Goal: Task Accomplishment & Management: Manage account settings

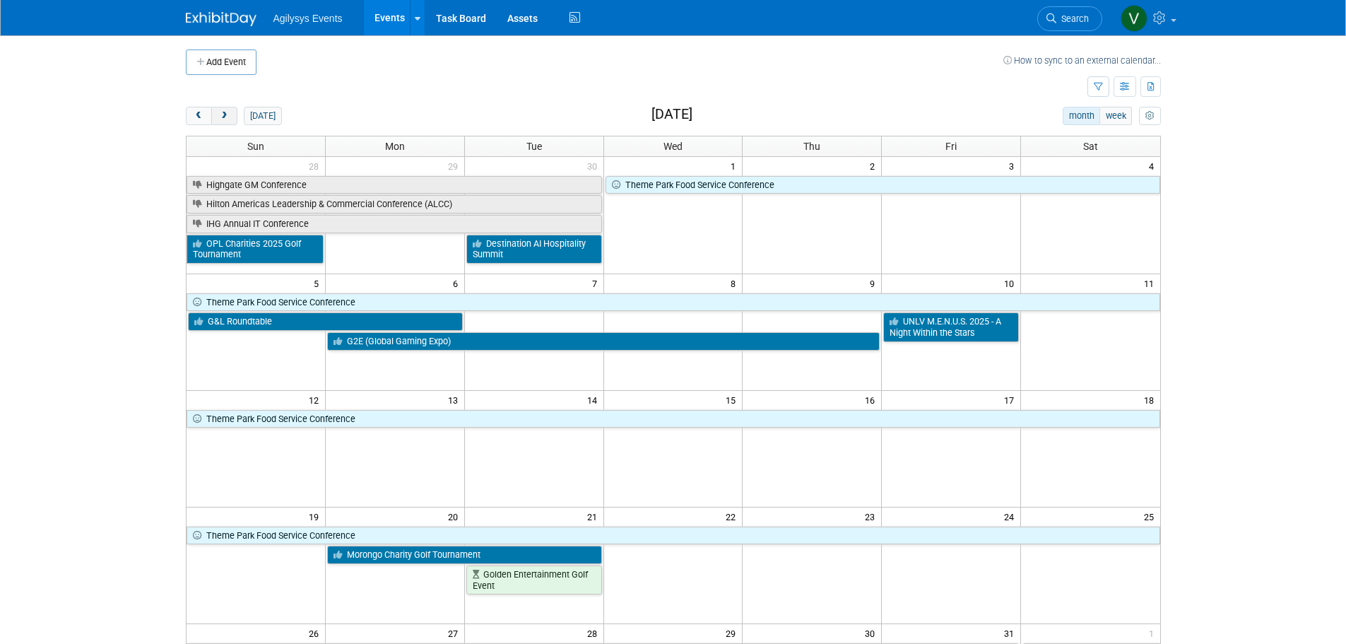
click at [227, 109] on button "next" at bounding box center [224, 116] width 26 height 18
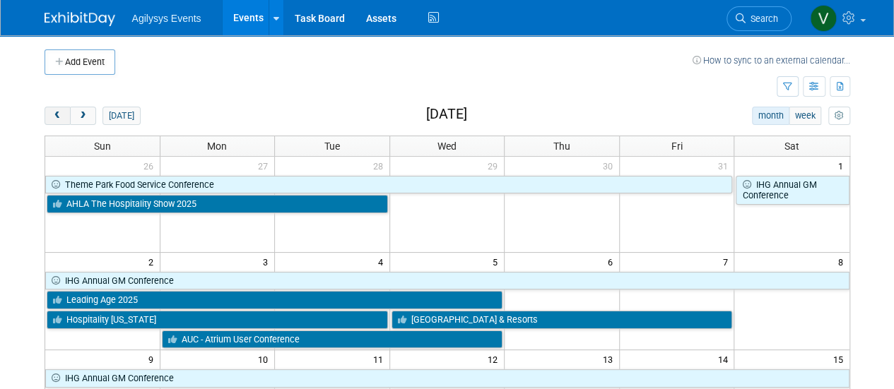
click at [55, 120] on button "prev" at bounding box center [58, 116] width 26 height 18
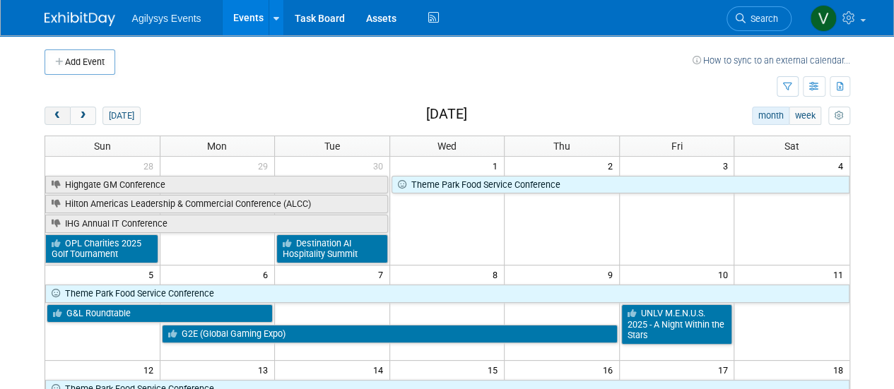
click at [56, 114] on span "prev" at bounding box center [57, 116] width 11 height 9
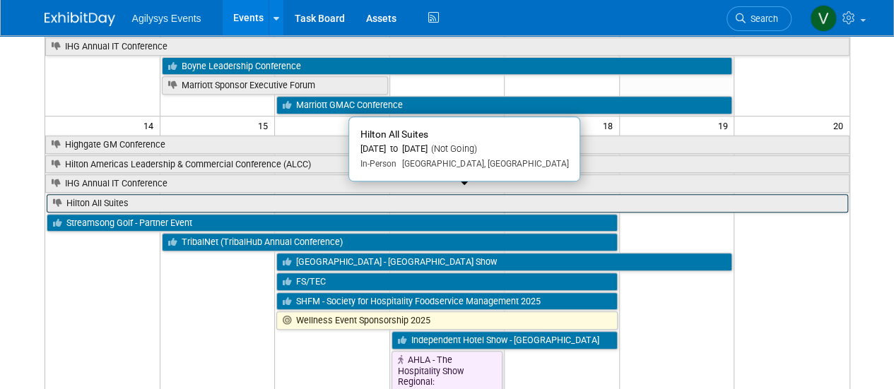
scroll to position [353, 0]
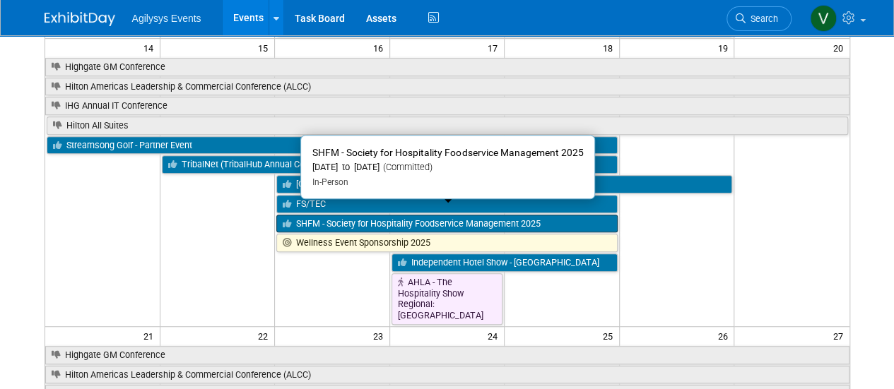
click at [332, 216] on link "SHFM - Society for Hospitality Foodservice Management 2025" at bounding box center [446, 224] width 341 height 18
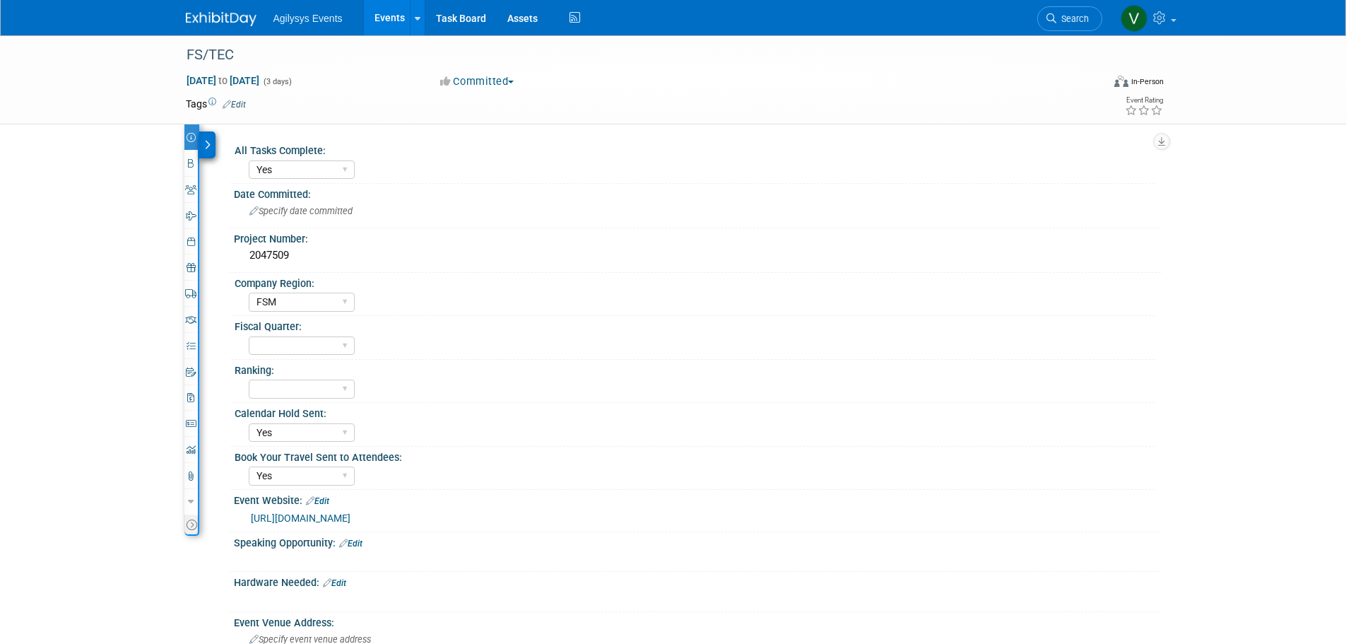
select select "Yes"
select select "FSM"
select select "Yes"
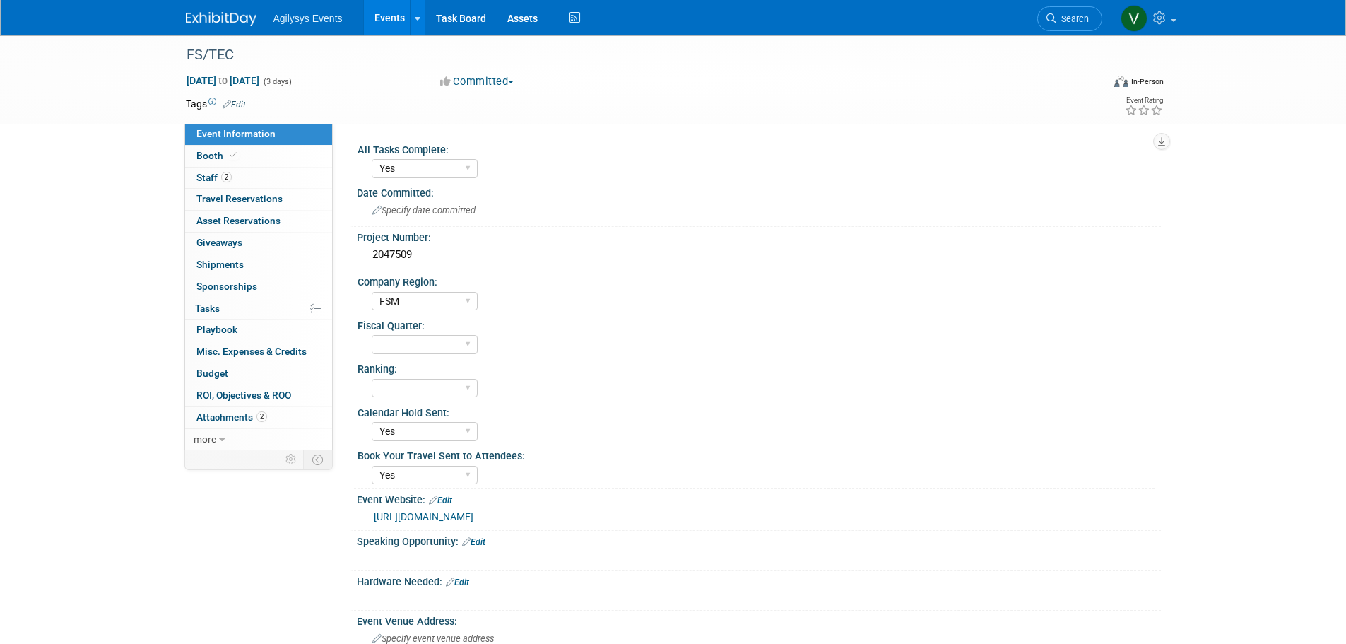
click at [227, 19] on img at bounding box center [221, 19] width 71 height 14
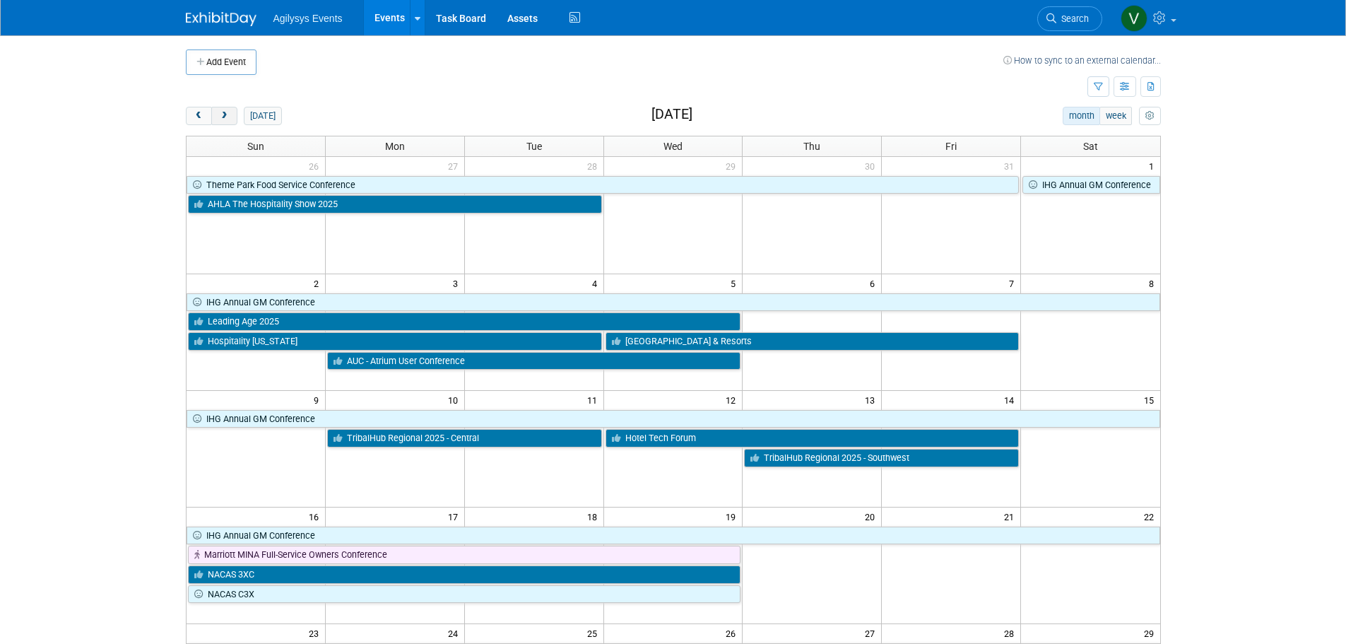
click at [228, 114] on span "next" at bounding box center [224, 116] width 11 height 9
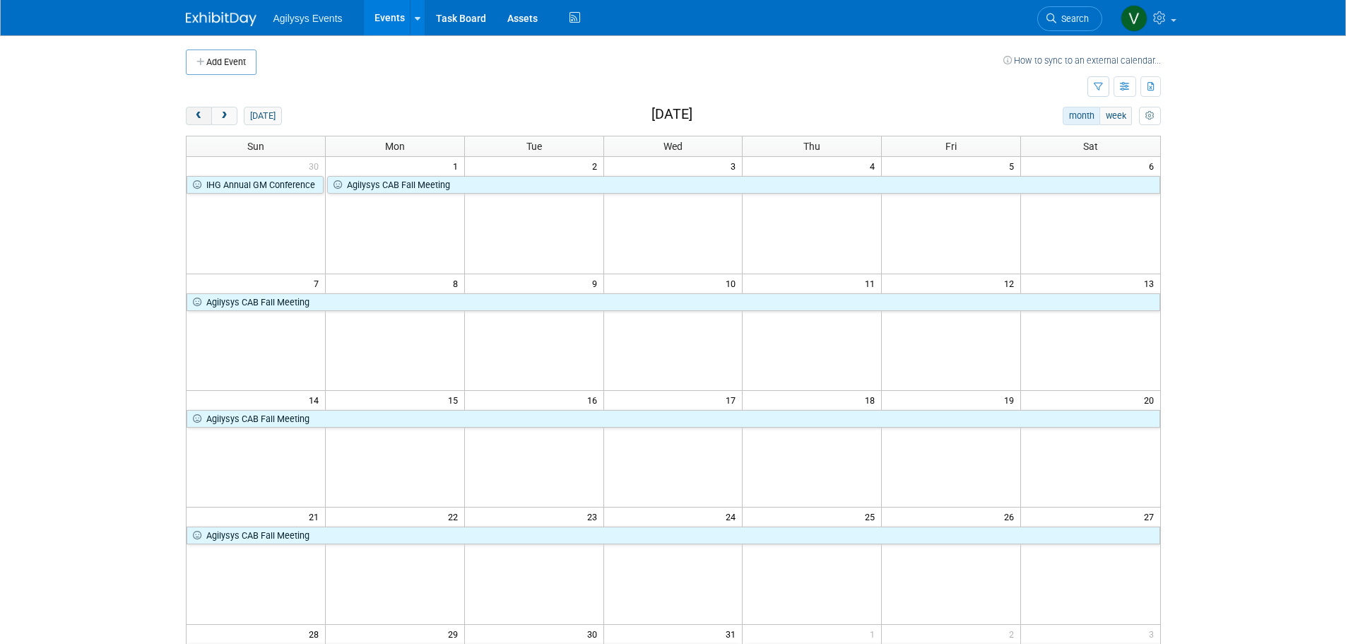
click at [194, 114] on span "prev" at bounding box center [199, 116] width 11 height 9
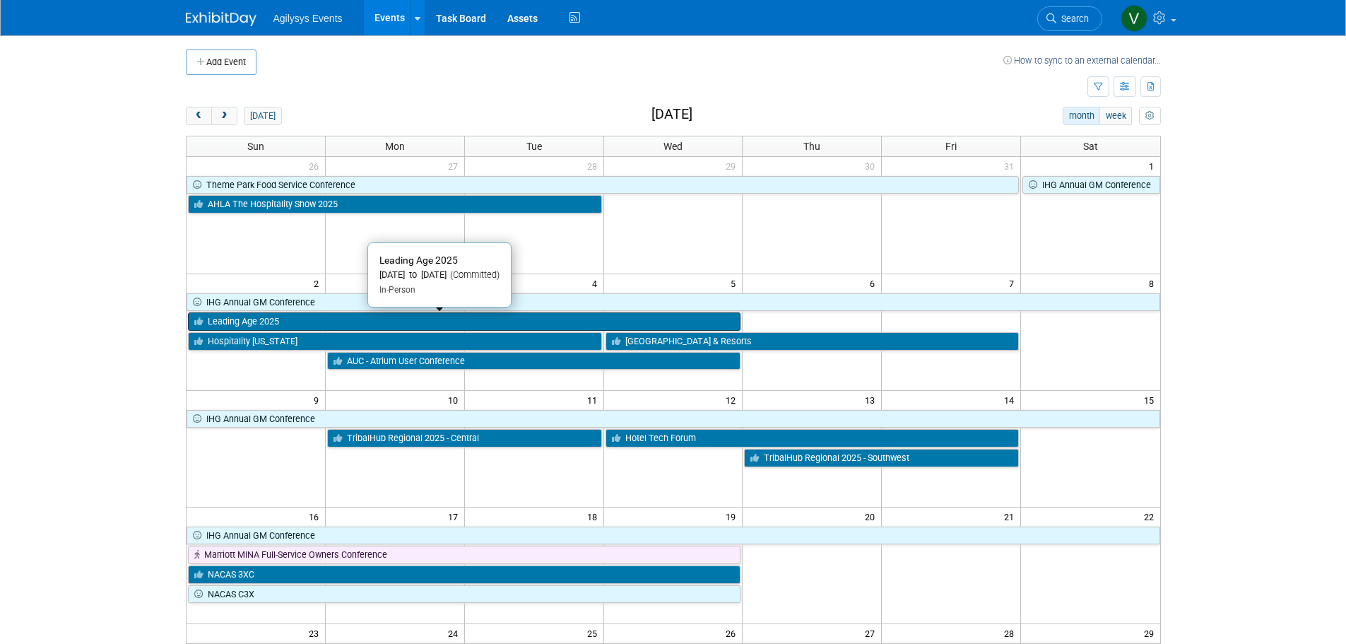
click at [342, 317] on link "Leading Age 2025" at bounding box center [464, 321] width 553 height 18
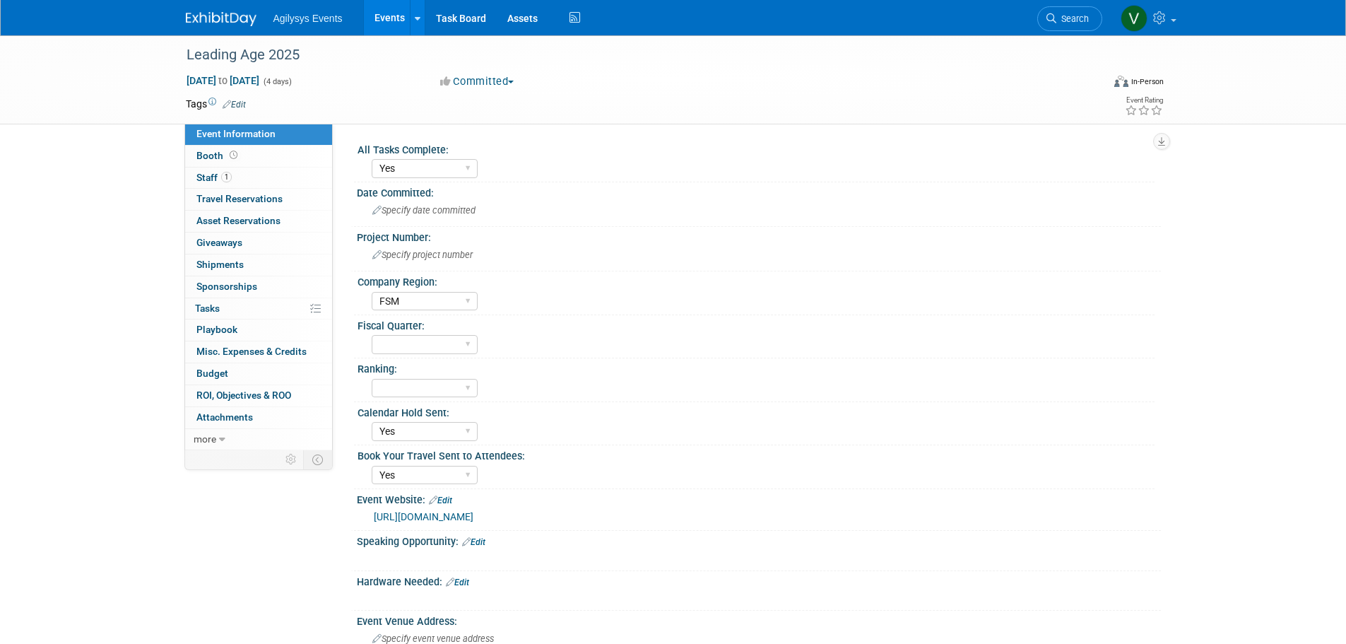
select select "Yes"
select select "FSM"
select select "Yes"
click at [198, 175] on span "Staff 1" at bounding box center [213, 177] width 35 height 11
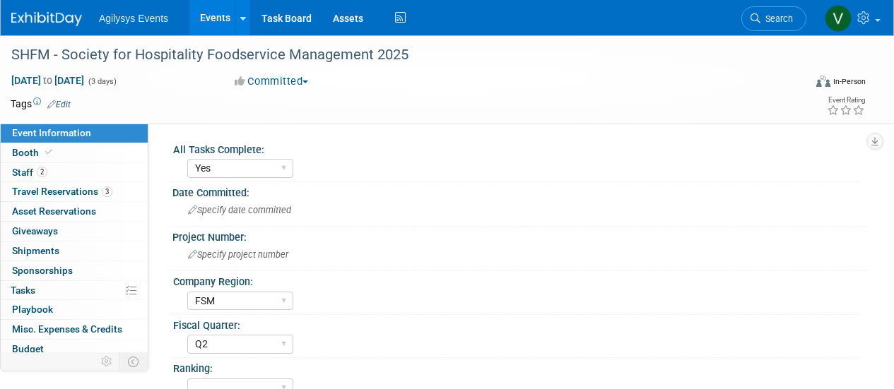
select select "Yes"
select select "FSM"
select select "Q2"
select select "Yes"
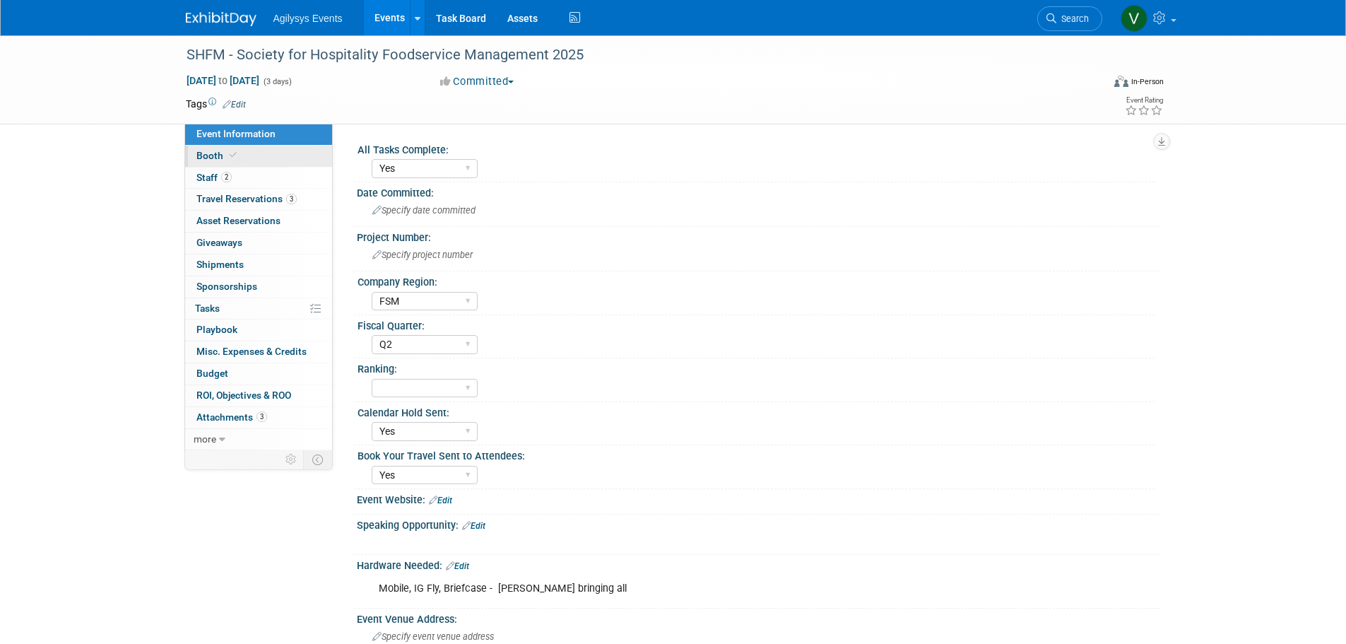
click at [220, 163] on link "Booth" at bounding box center [258, 156] width 147 height 21
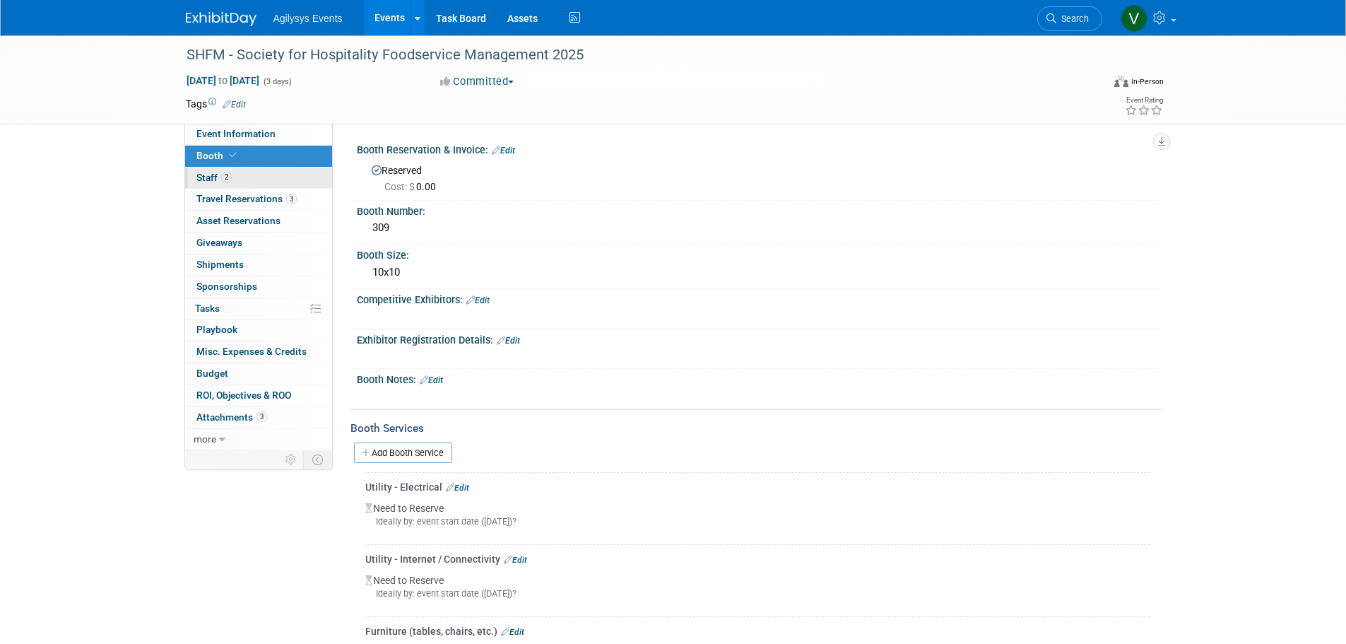
click at [208, 181] on span "Staff 2" at bounding box center [213, 177] width 35 height 11
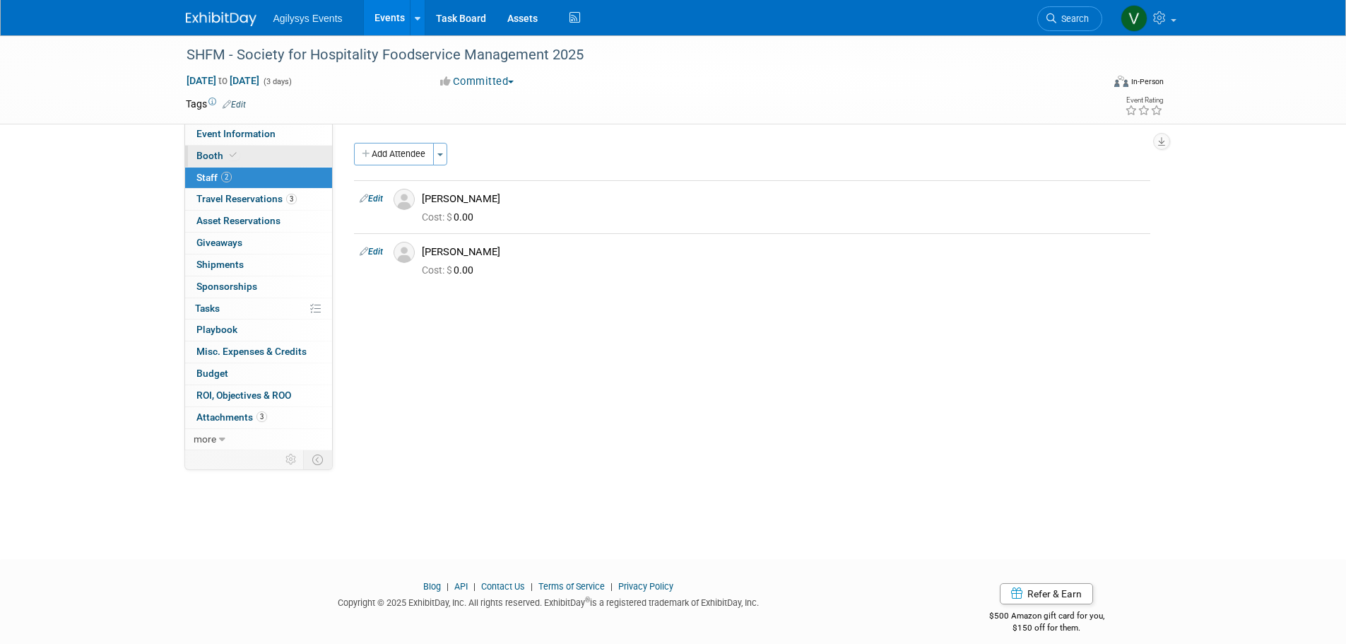
click at [212, 163] on link "Booth" at bounding box center [258, 156] width 147 height 21
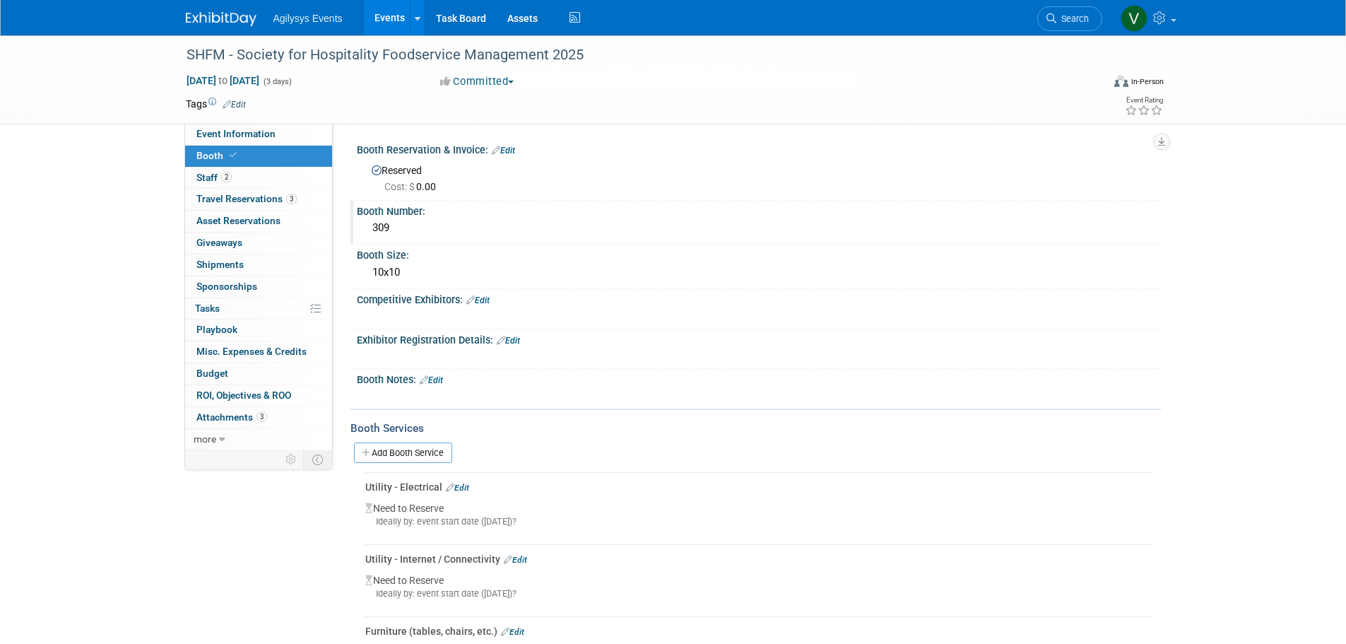
drag, startPoint x: 387, startPoint y: 228, endPoint x: 370, endPoint y: 226, distance: 17.7
click at [370, 226] on div "309" at bounding box center [758, 228] width 783 height 22
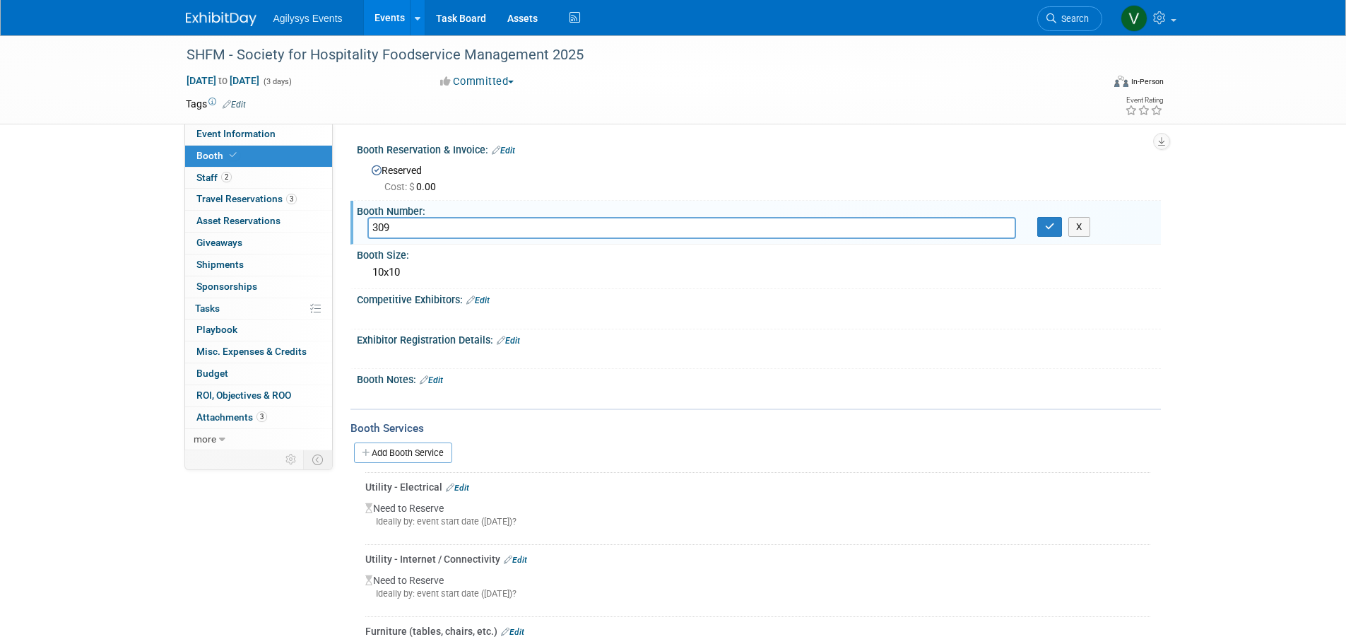
drag, startPoint x: 596, startPoint y: 58, endPoint x: 162, endPoint y: 50, distance: 433.9
click at [162, 50] on div "SHFM - Society for Hospitality Foodservice Management 2025 Sep 16, 2025 to Sep …" at bounding box center [673, 79] width 1346 height 89
copy div "SHFM - Society for Hospitality Foodservice Management 2025"
click at [84, 234] on div "SHFM - Society for Hospitality Foodservice Management 2025 Sep 16, 2025 to Sep …" at bounding box center [673, 394] width 1346 height 719
drag, startPoint x: 384, startPoint y: 227, endPoint x: 346, endPoint y: 219, distance: 39.6
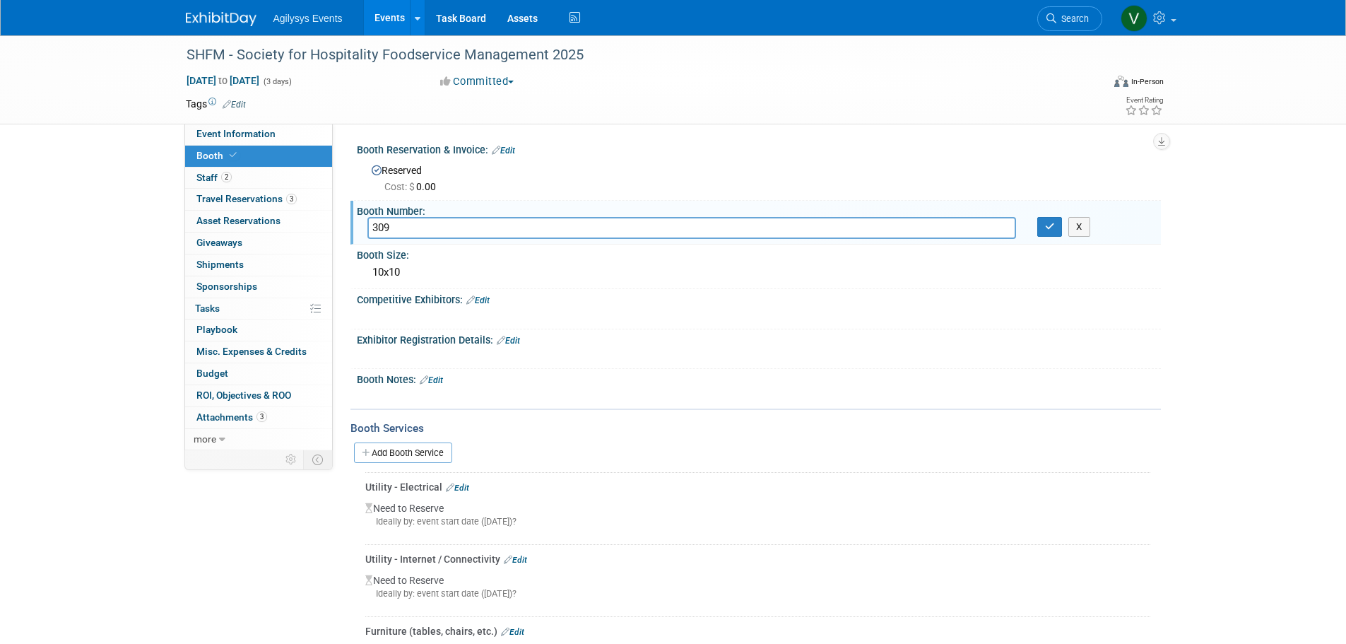
click at [346, 219] on div "All Tasks Complete: Yes Date Committed: Specify date committed Project Number: …" at bounding box center [747, 287] width 828 height 326
click at [68, 199] on div "SHFM - Society for Hospitality Foodservice Management 2025 Sep 16, 2025 to Sep …" at bounding box center [673, 394] width 1346 height 719
drag, startPoint x: 187, startPoint y: 52, endPoint x: 616, endPoint y: 52, distance: 429.6
click at [616, 52] on div "SHFM - Society for Hospitality Foodservice Management 2025" at bounding box center [631, 54] width 899 height 25
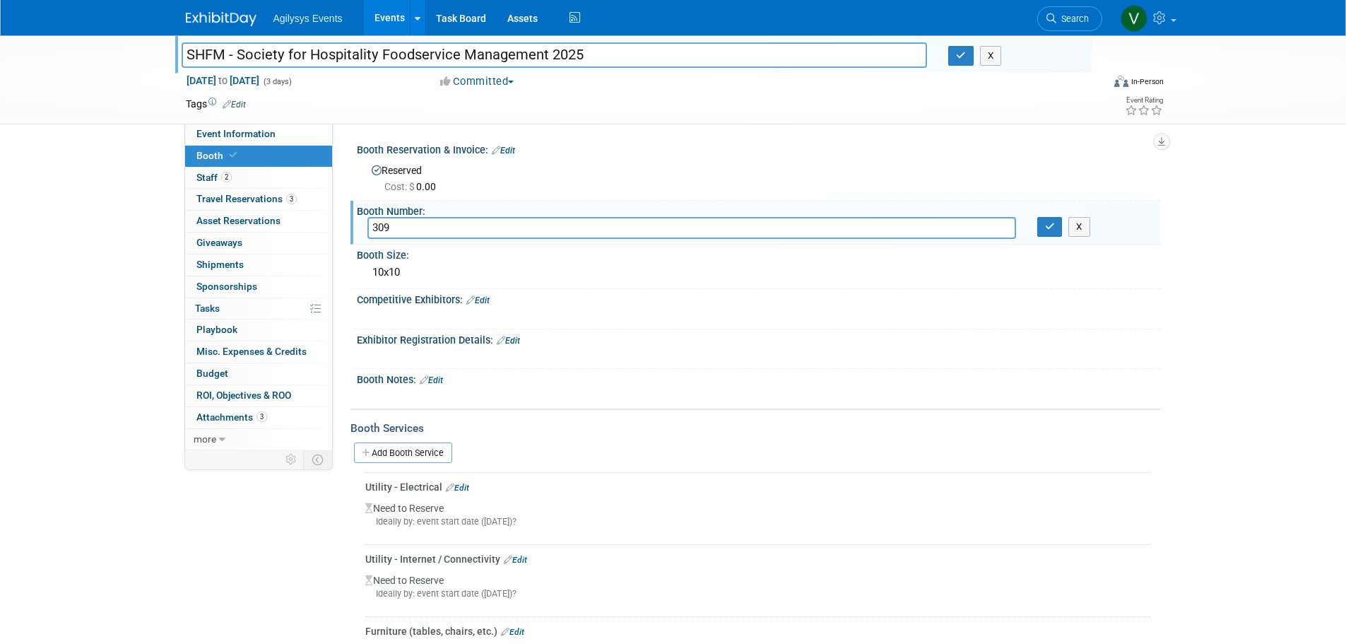
drag, startPoint x: 531, startPoint y: 49, endPoint x: 614, endPoint y: 43, distance: 83.6
click at [610, 42] on input "SHFM - Society for Hospitality Foodservice Management 2025" at bounding box center [555, 54] width 746 height 25
drag, startPoint x: 471, startPoint y: 59, endPoint x: 102, endPoint y: 64, distance: 368.8
click at [102, 64] on div "SHFM - Society for Hospitality Foodservice Management 2025 SHFM - Society for H…" at bounding box center [673, 79] width 1346 height 89
click at [220, 11] on link at bounding box center [230, 11] width 88 height 11
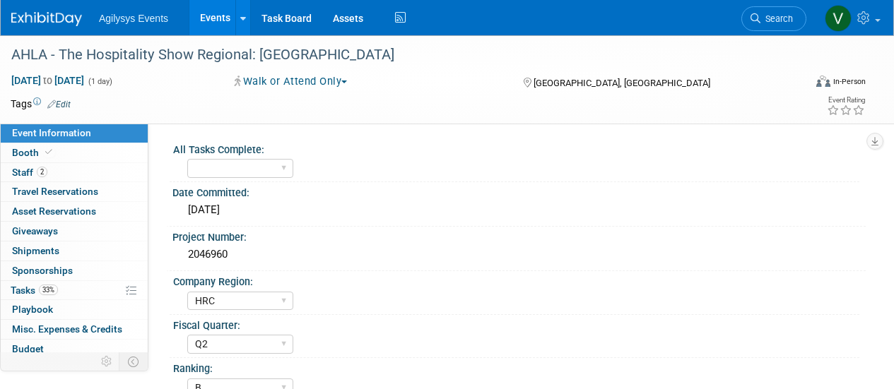
select select "HRC"
select select "Q2"
select select "B"
select select "Yes"
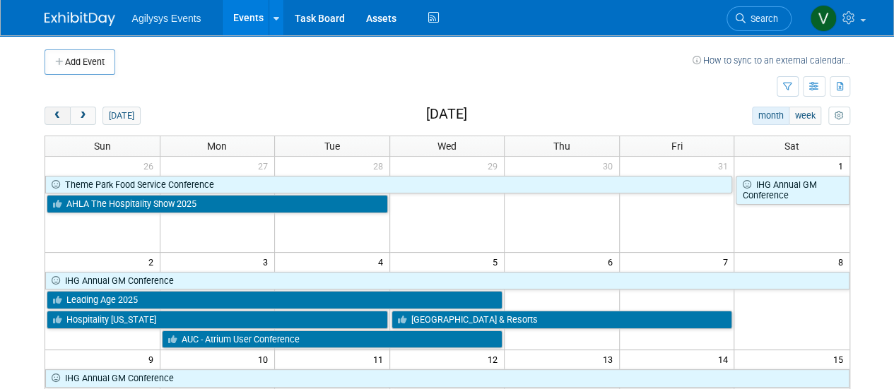
click at [61, 116] on span "prev" at bounding box center [57, 116] width 11 height 9
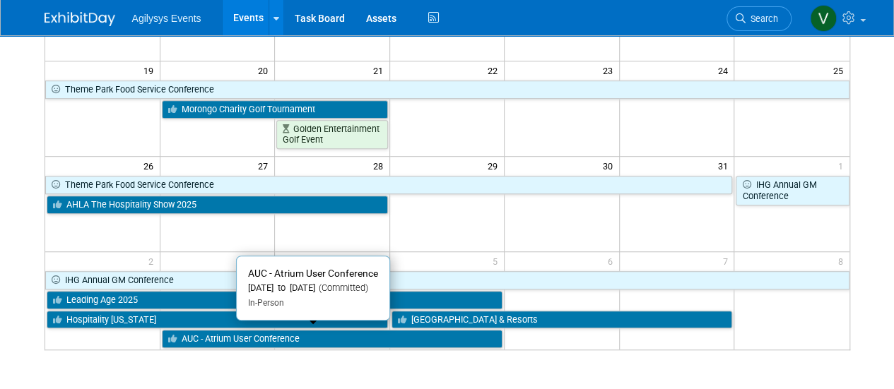
scroll to position [71, 0]
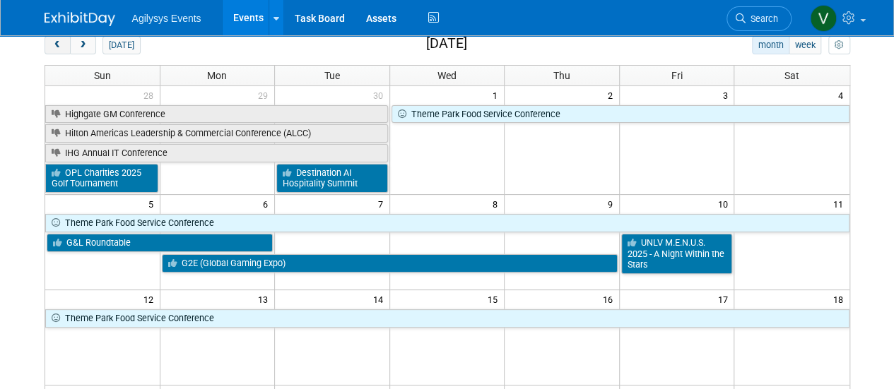
click at [49, 47] on button "prev" at bounding box center [58, 45] width 26 height 18
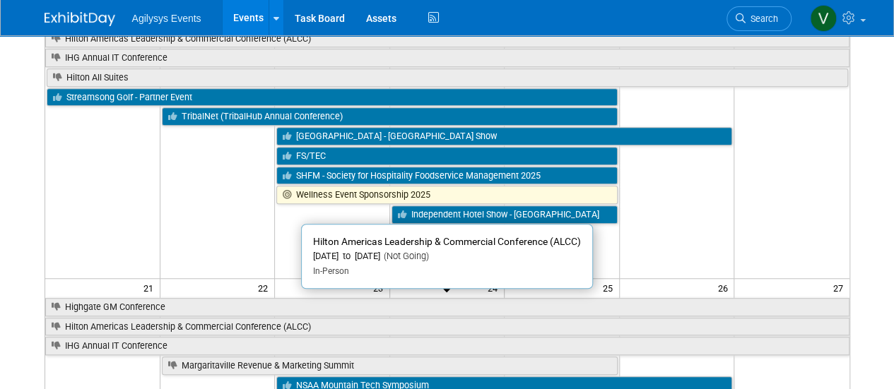
scroll to position [424, 0]
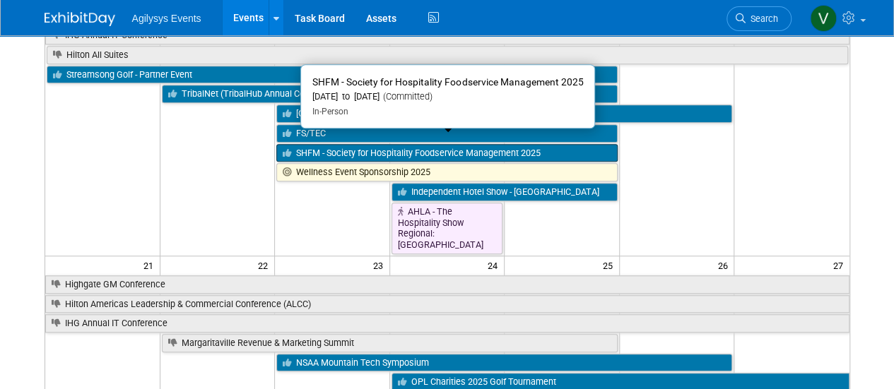
click at [362, 144] on link "SHFM - Society for Hospitality Foodservice Management 2025" at bounding box center [446, 153] width 341 height 18
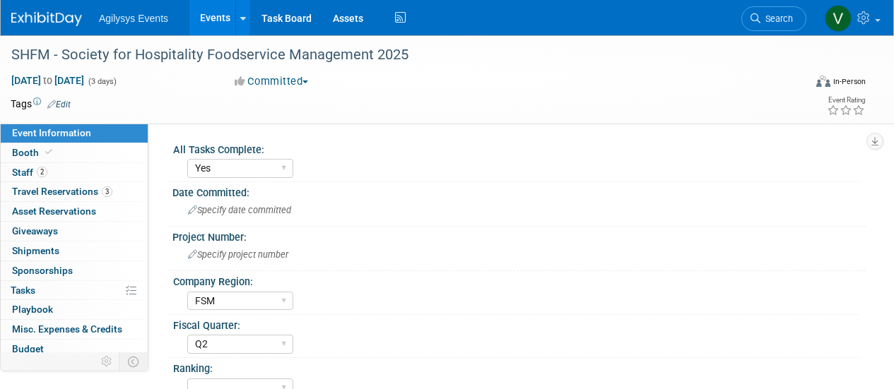
select select "Yes"
select select "FSM"
select select "Q2"
select select "Yes"
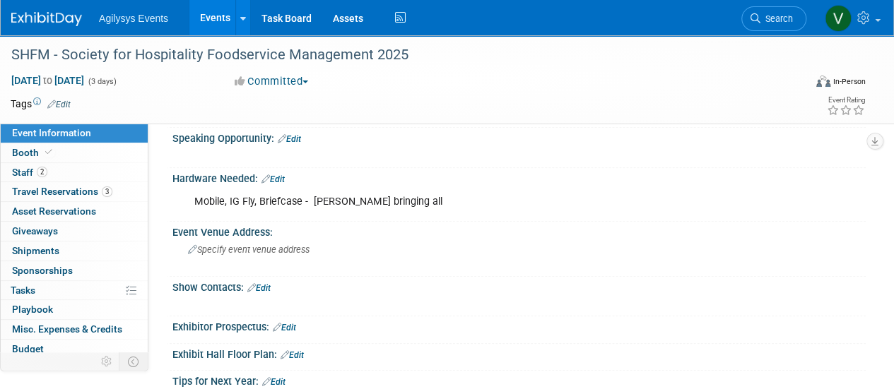
scroll to position [384, 0]
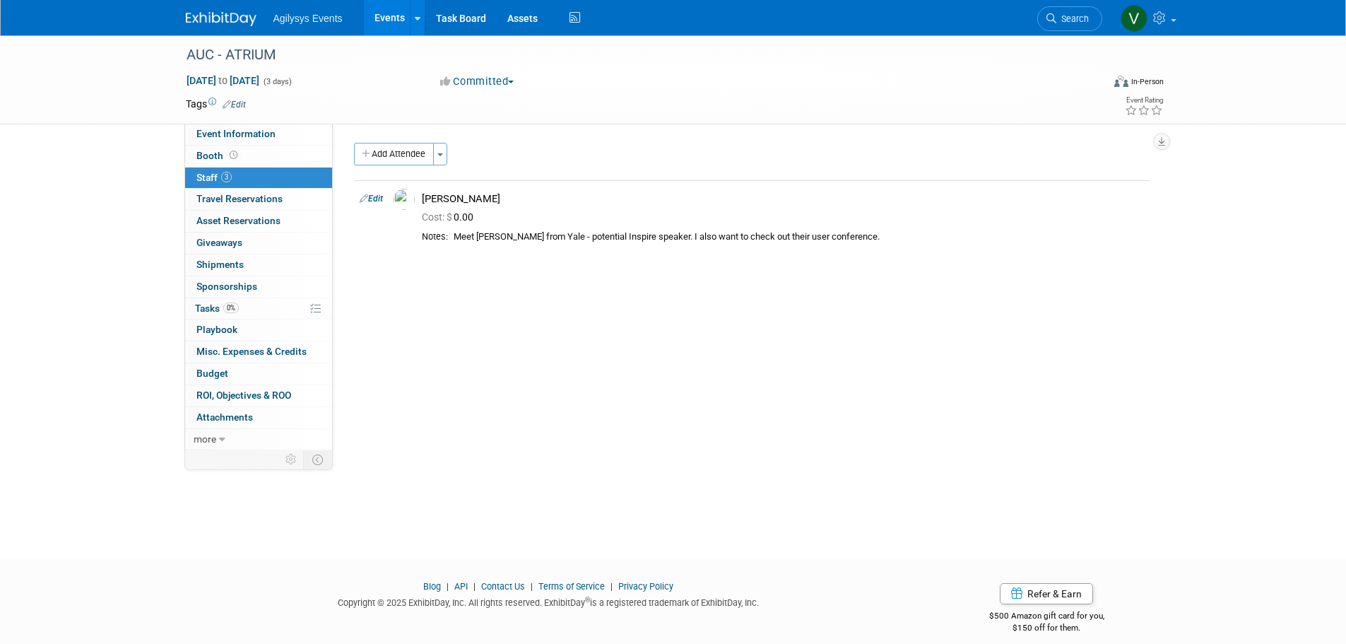
click at [236, 13] on img at bounding box center [221, 19] width 71 height 14
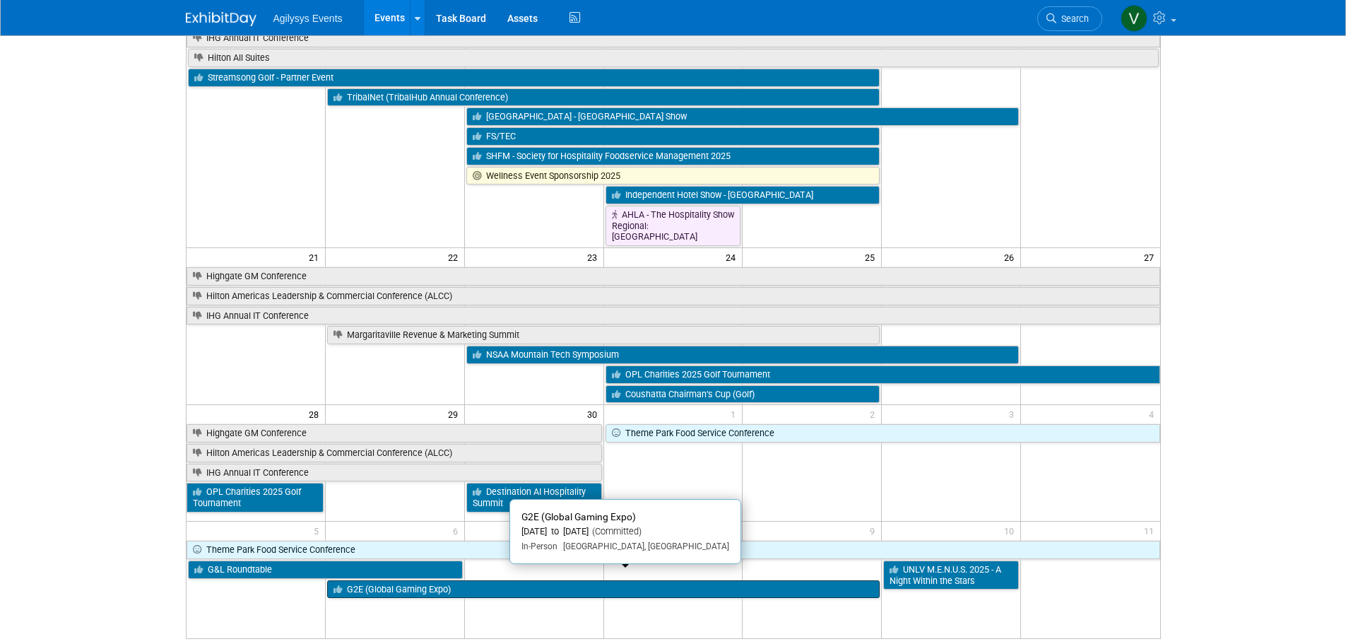
scroll to position [353, 0]
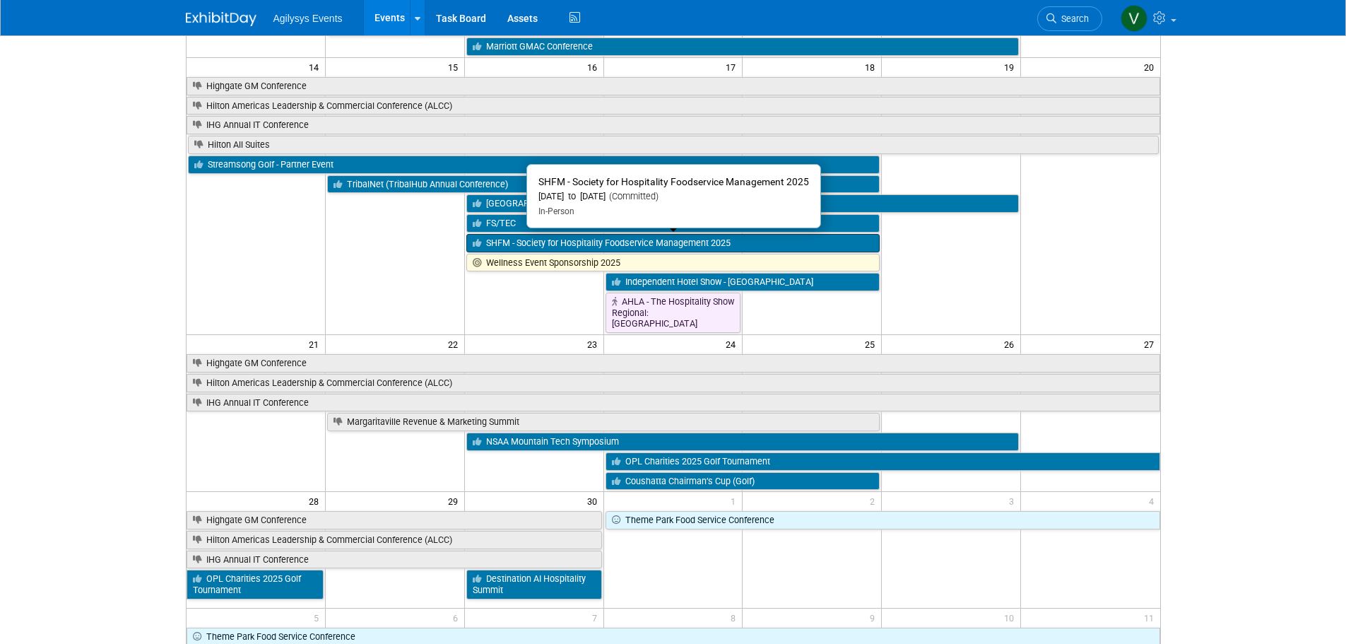
click at [510, 243] on link "SHFM - Society for Hospitality Foodservice Management 2025" at bounding box center [673, 243] width 414 height 18
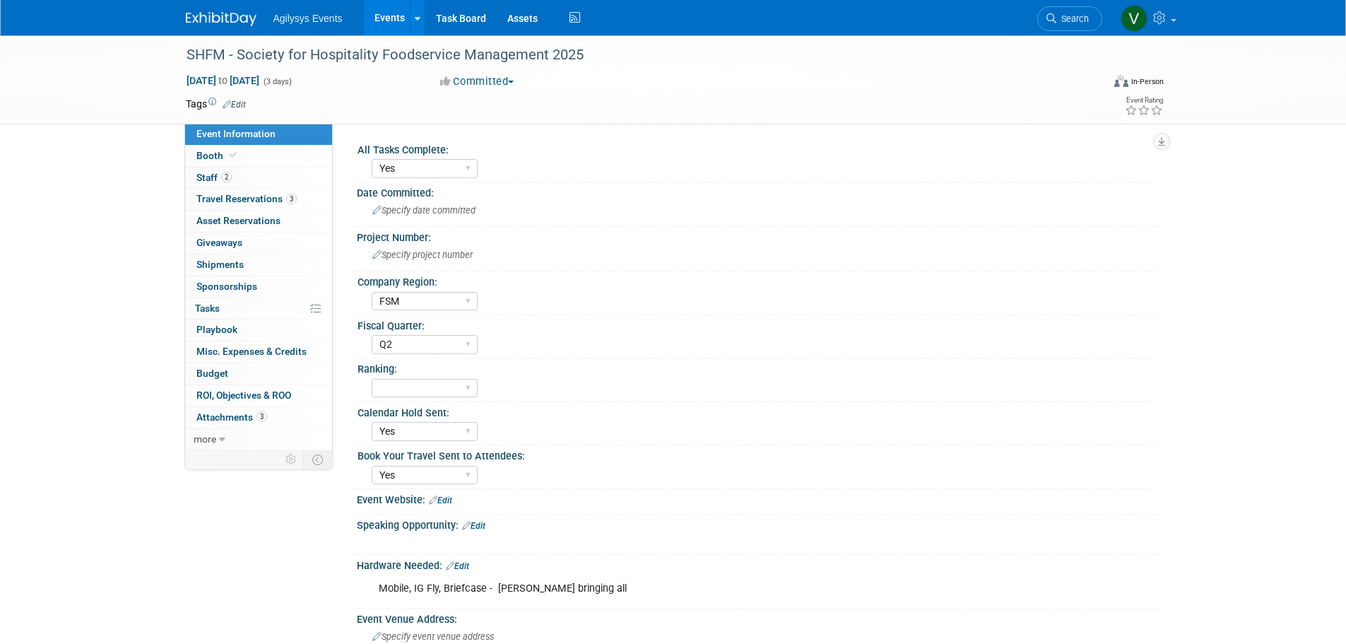
select select "Yes"
select select "FSM"
select select "Q2"
select select "Yes"
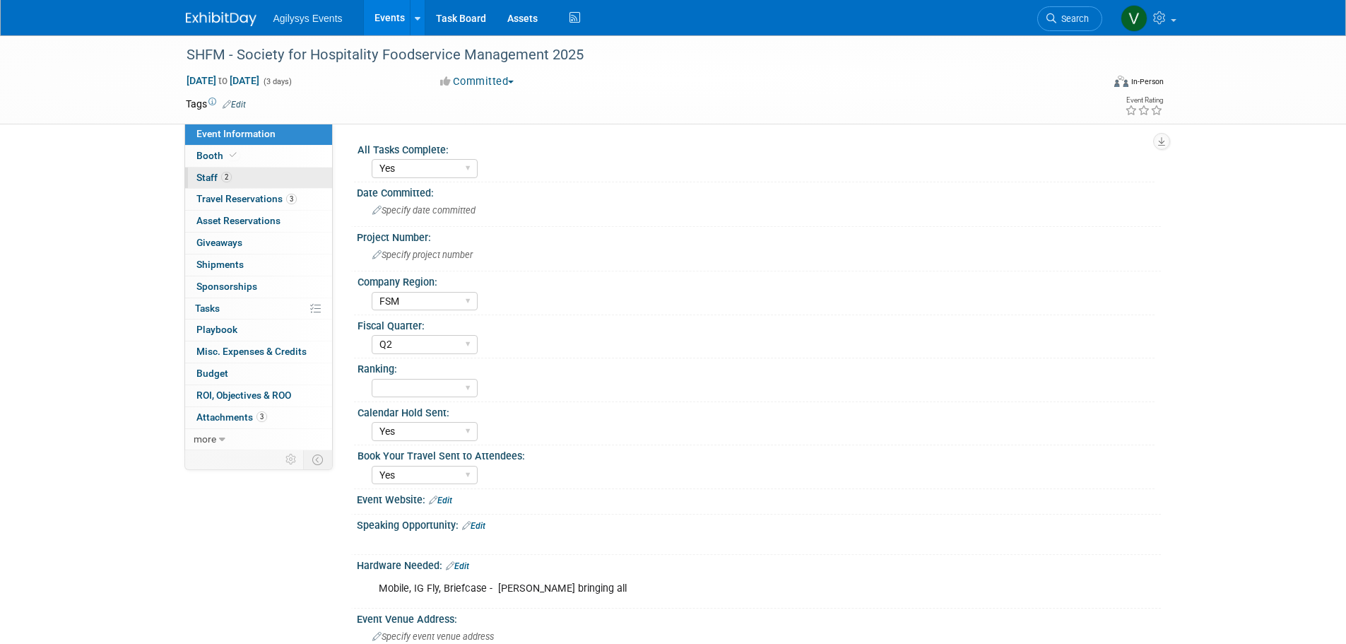
click at [225, 178] on span "2" at bounding box center [226, 177] width 11 height 11
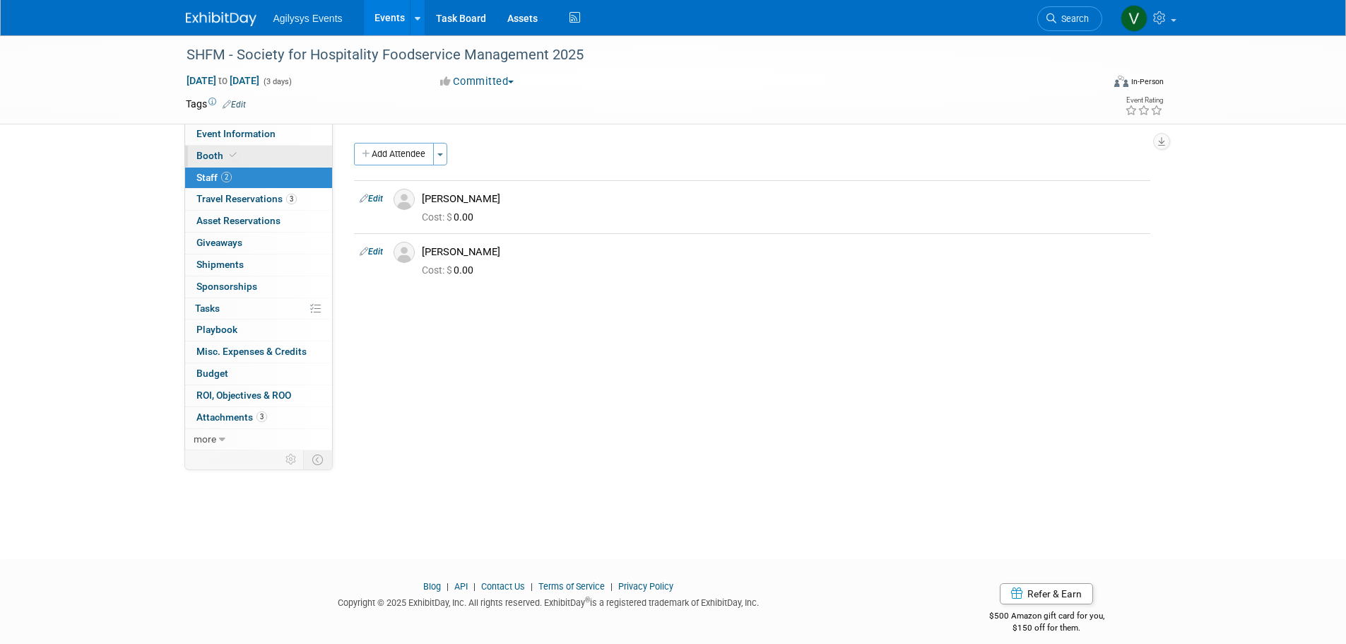
click at [217, 153] on span "Booth" at bounding box center [217, 155] width 43 height 11
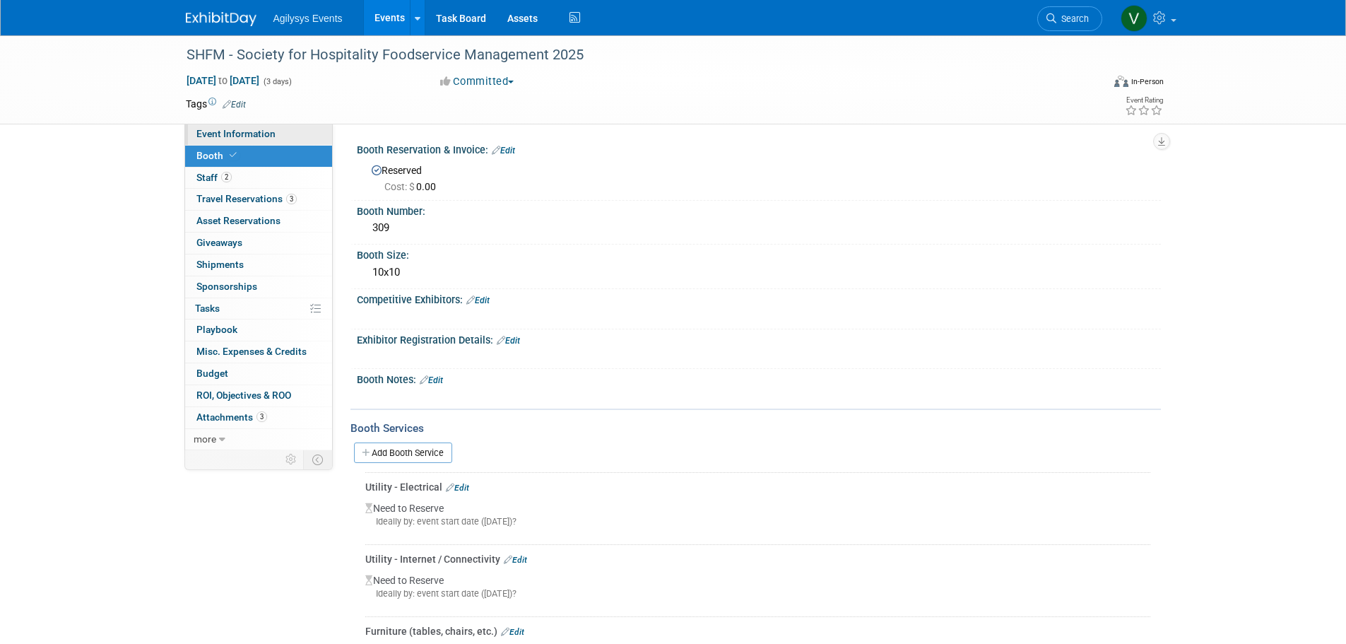
click at [235, 131] on span "Event Information" at bounding box center [235, 133] width 79 height 11
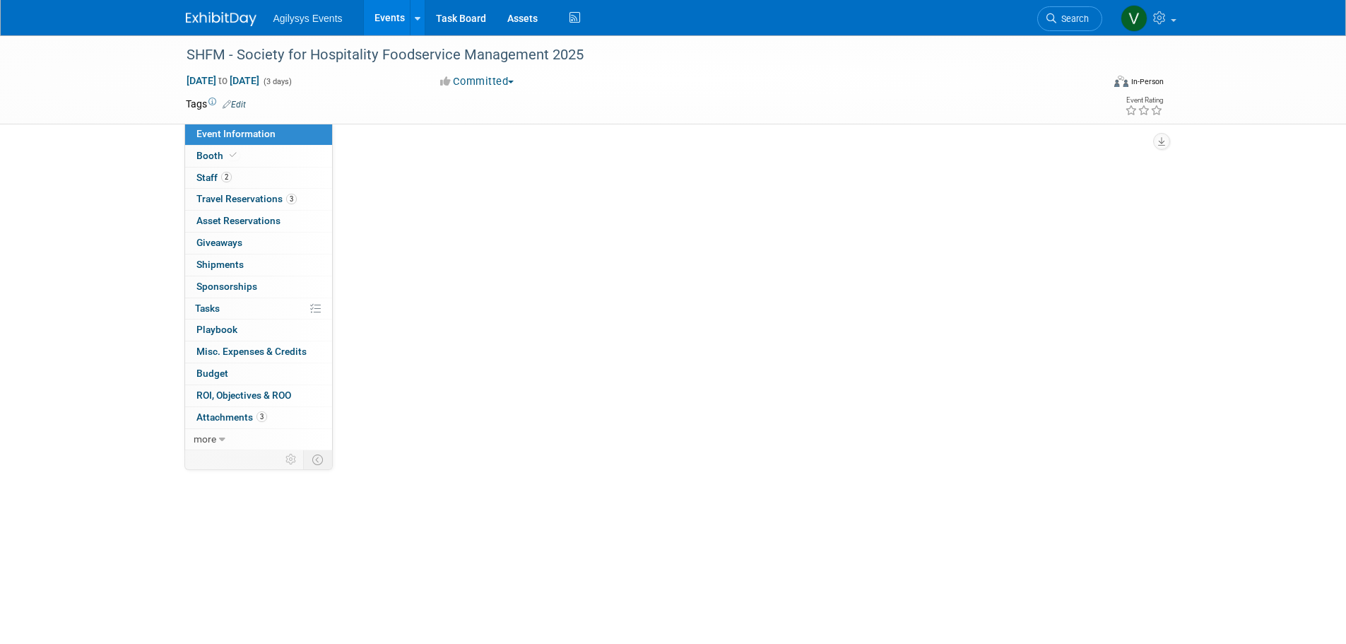
select select "Yes"
select select "FSM"
select select "Q2"
select select "Yes"
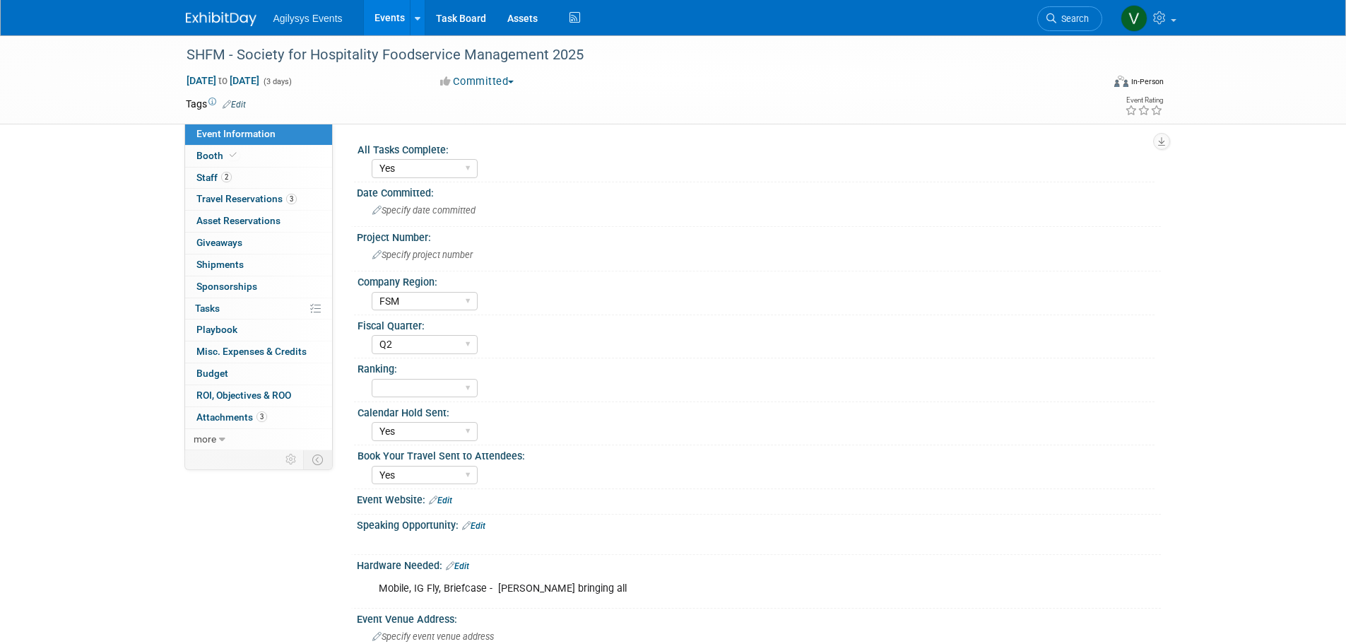
click at [774, 370] on div "Ranking:" at bounding box center [756, 367] width 797 height 18
click at [205, 154] on span "Booth" at bounding box center [217, 155] width 43 height 11
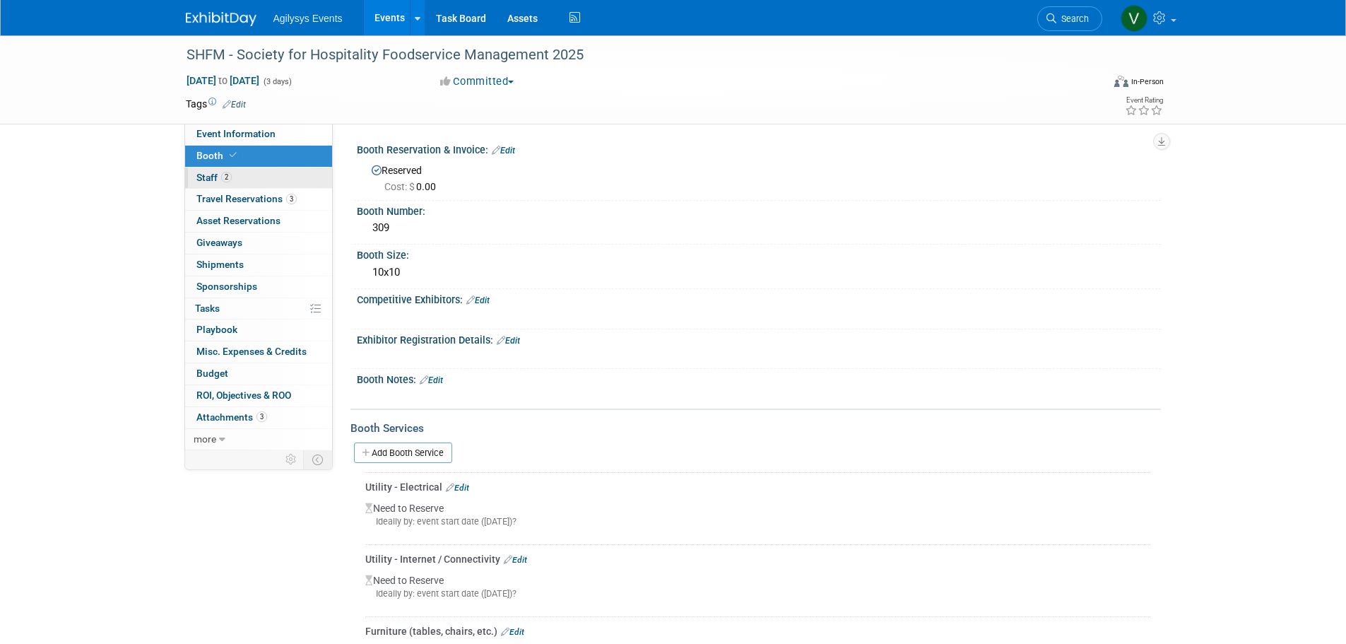
click at [208, 175] on span "Staff 2" at bounding box center [213, 177] width 35 height 11
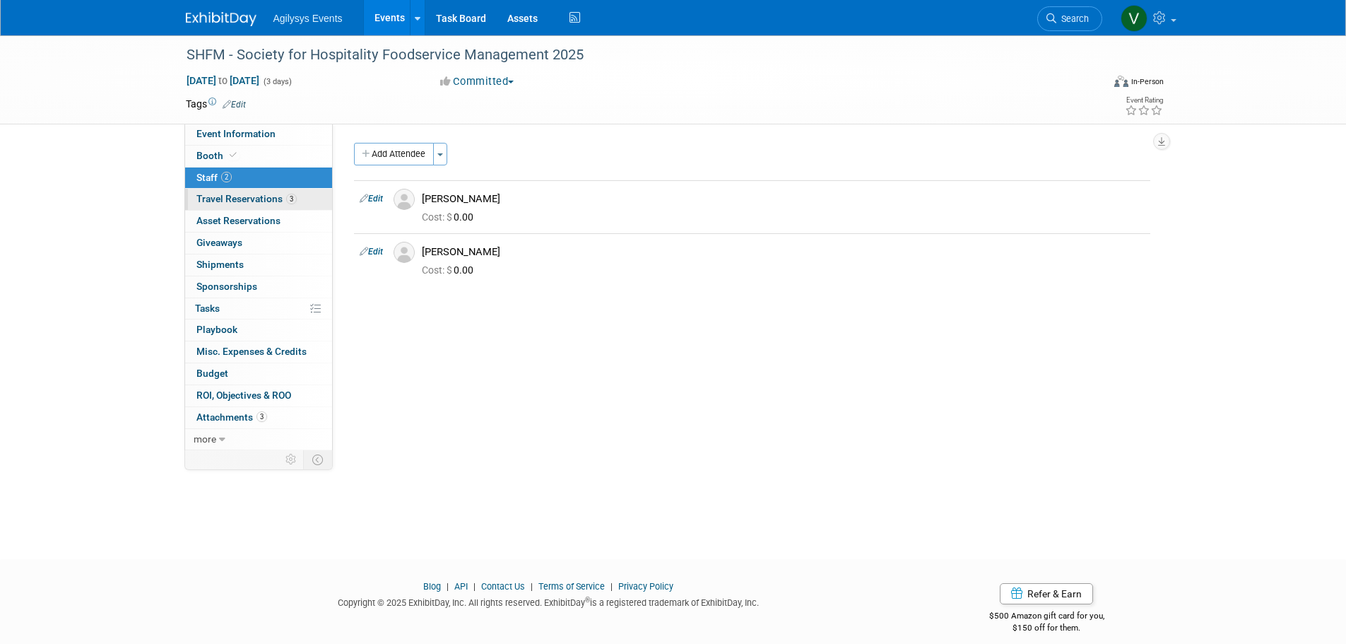
click at [210, 204] on link "3 Travel Reservations 3" at bounding box center [258, 199] width 147 height 21
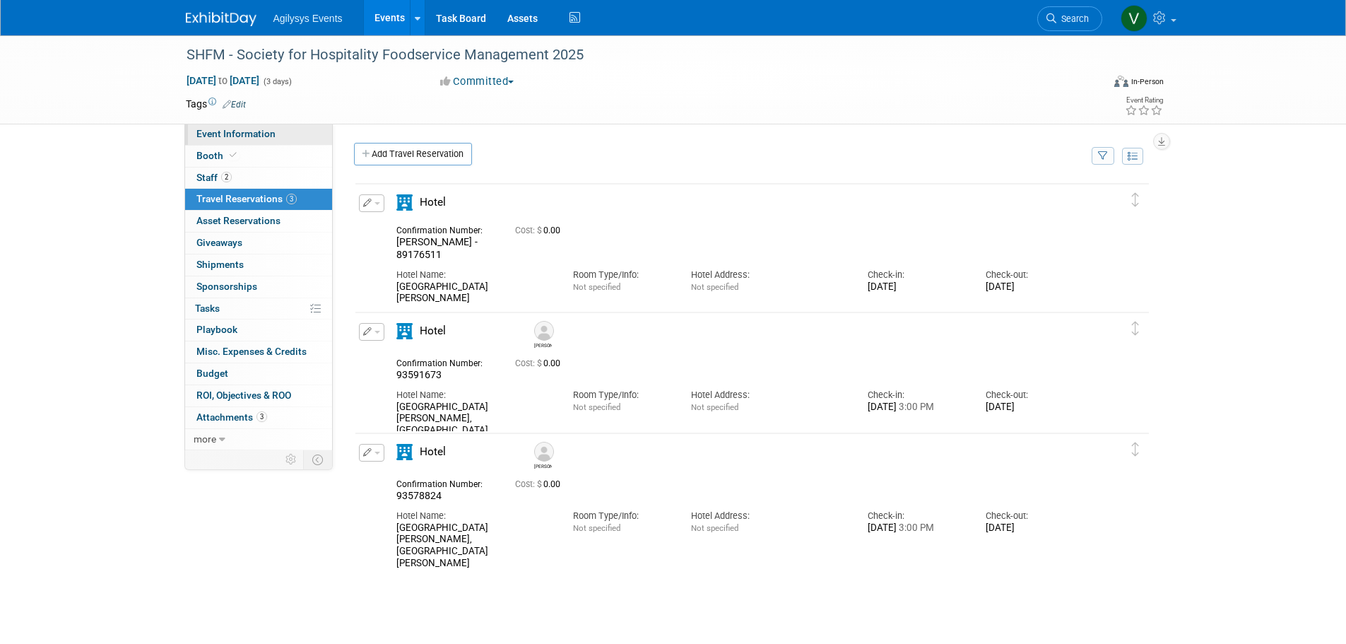
click at [215, 135] on span "Event Information" at bounding box center [235, 133] width 79 height 11
select select "Yes"
select select "FSM"
select select "Q2"
select select "Yes"
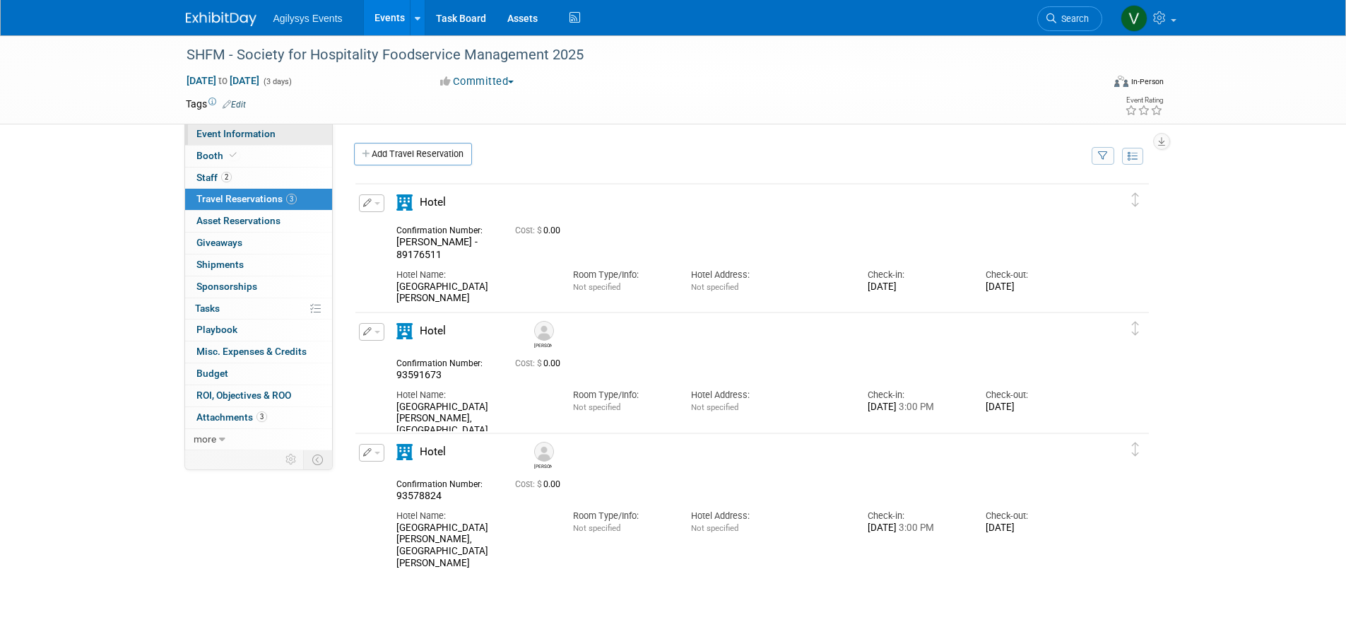
select select "Yes"
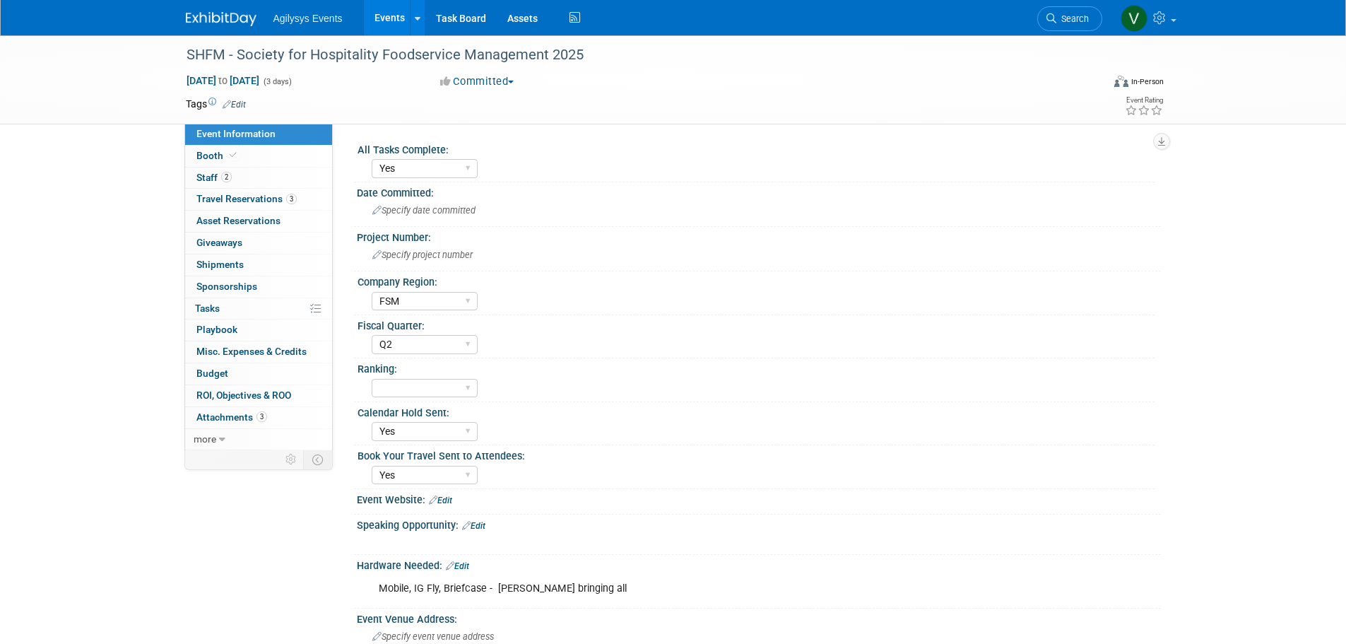
click at [228, 11] on link at bounding box center [230, 11] width 88 height 11
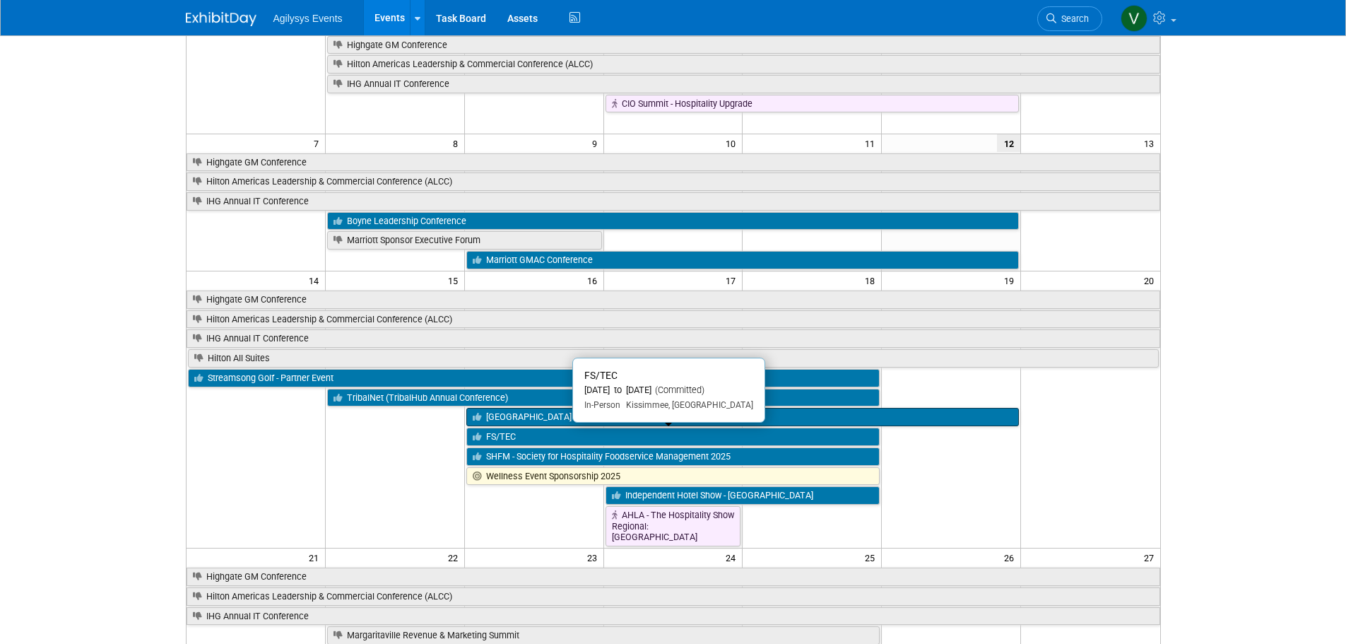
scroll to position [141, 0]
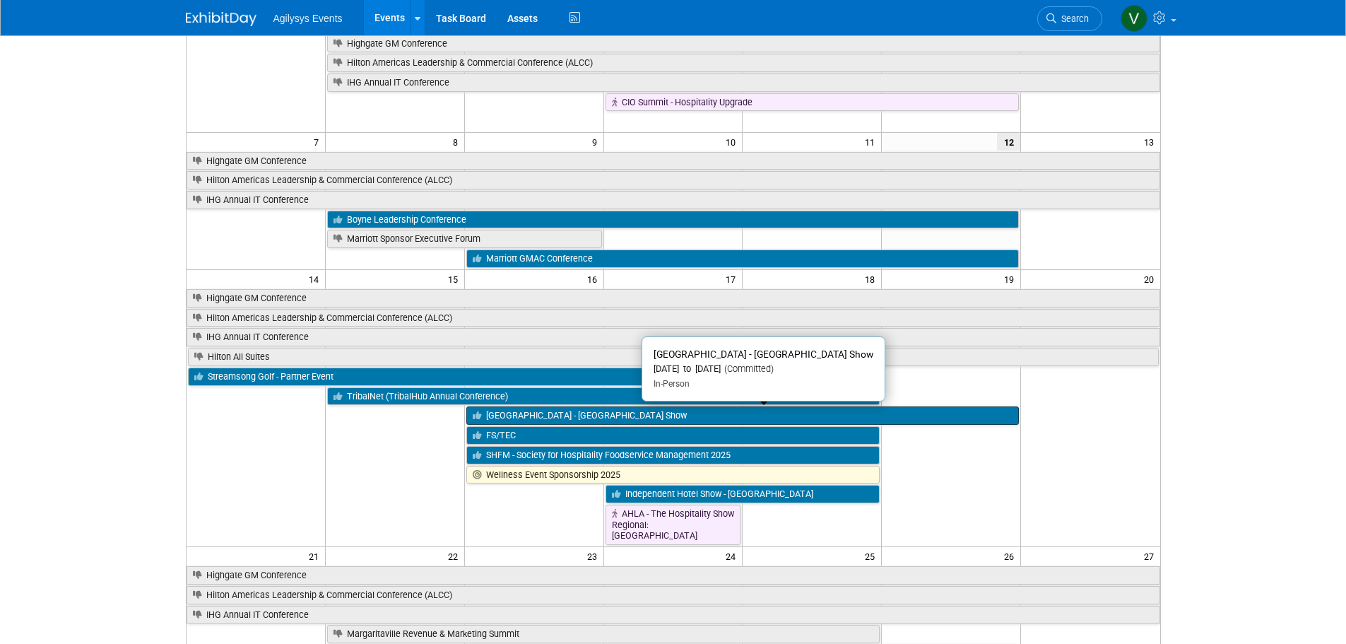
click at [509, 415] on link "[GEOGRAPHIC_DATA] - [GEOGRAPHIC_DATA] Show" at bounding box center [742, 415] width 553 height 18
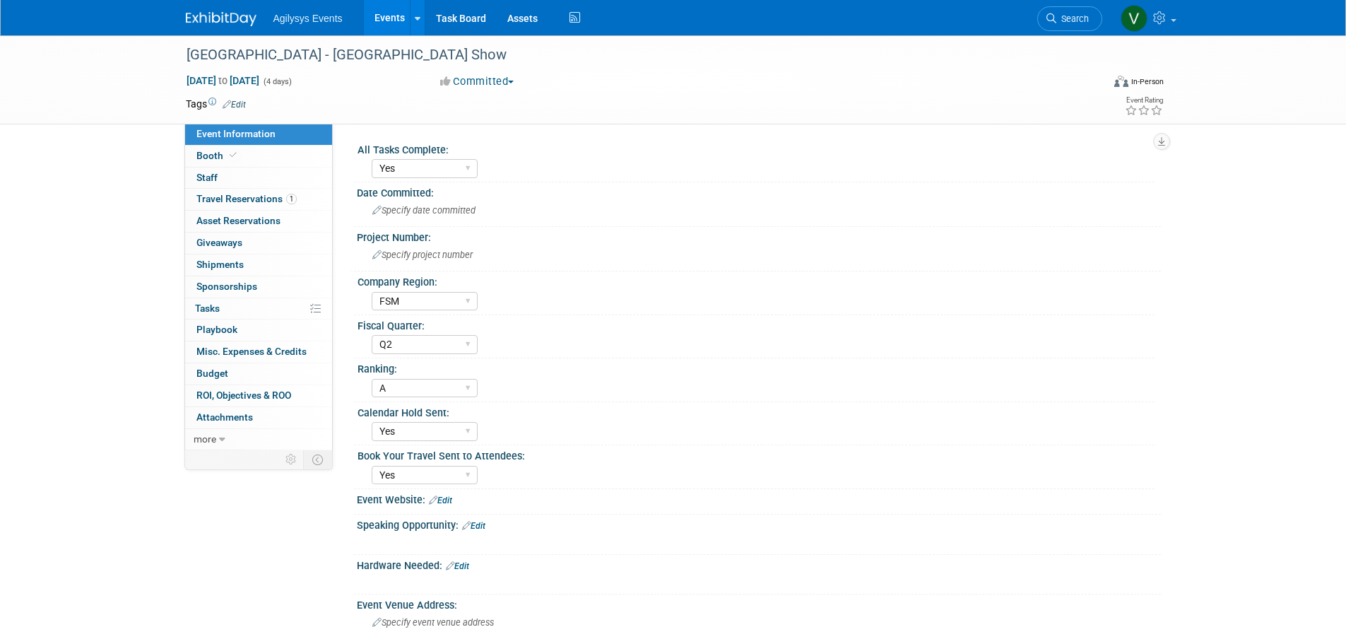
select select "Yes"
select select "FSM"
select select "Q2"
select select "A"
select select "Yes"
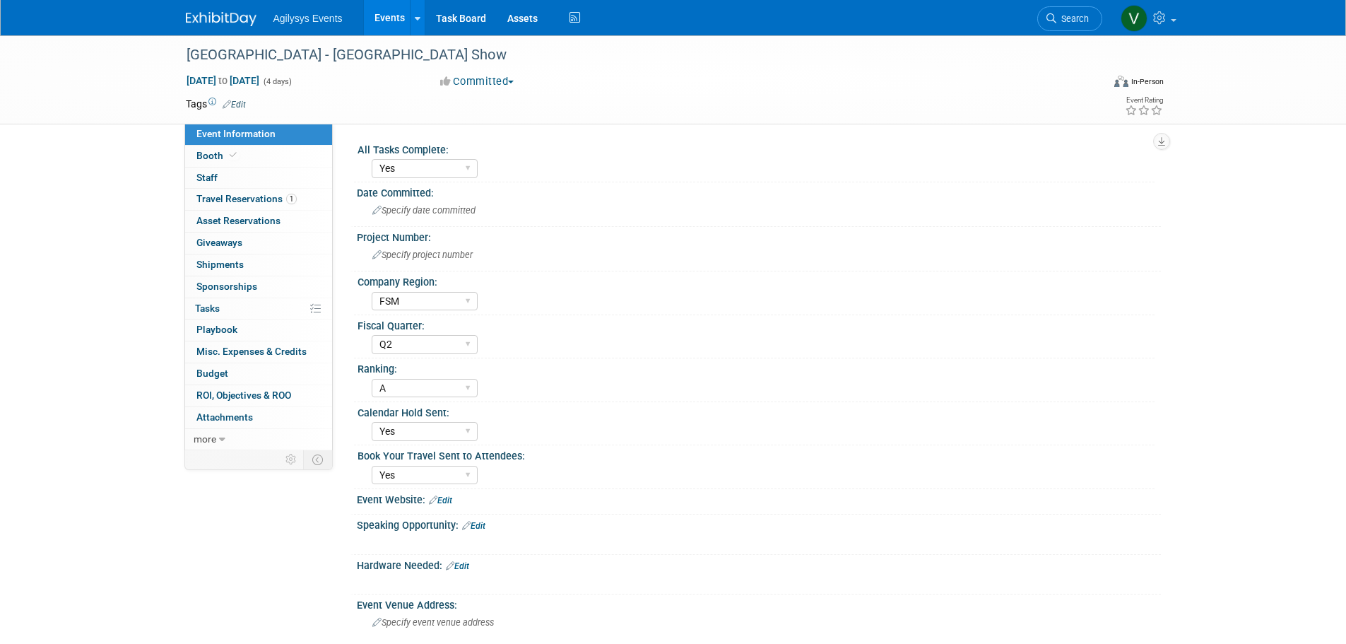
select select "Yes"
drag, startPoint x: 462, startPoint y: 58, endPoint x: 148, endPoint y: 58, distance: 313.7
click at [148, 58] on div "Lagoon Park - Amusement Park Show Sep 16, 2025 to Sep 19, 2025 (4 days) Sep 16,…" at bounding box center [673, 79] width 1346 height 89
copy div "[GEOGRAPHIC_DATA] - [GEOGRAPHIC_DATA] Show"
click at [211, 8] on link at bounding box center [230, 11] width 88 height 11
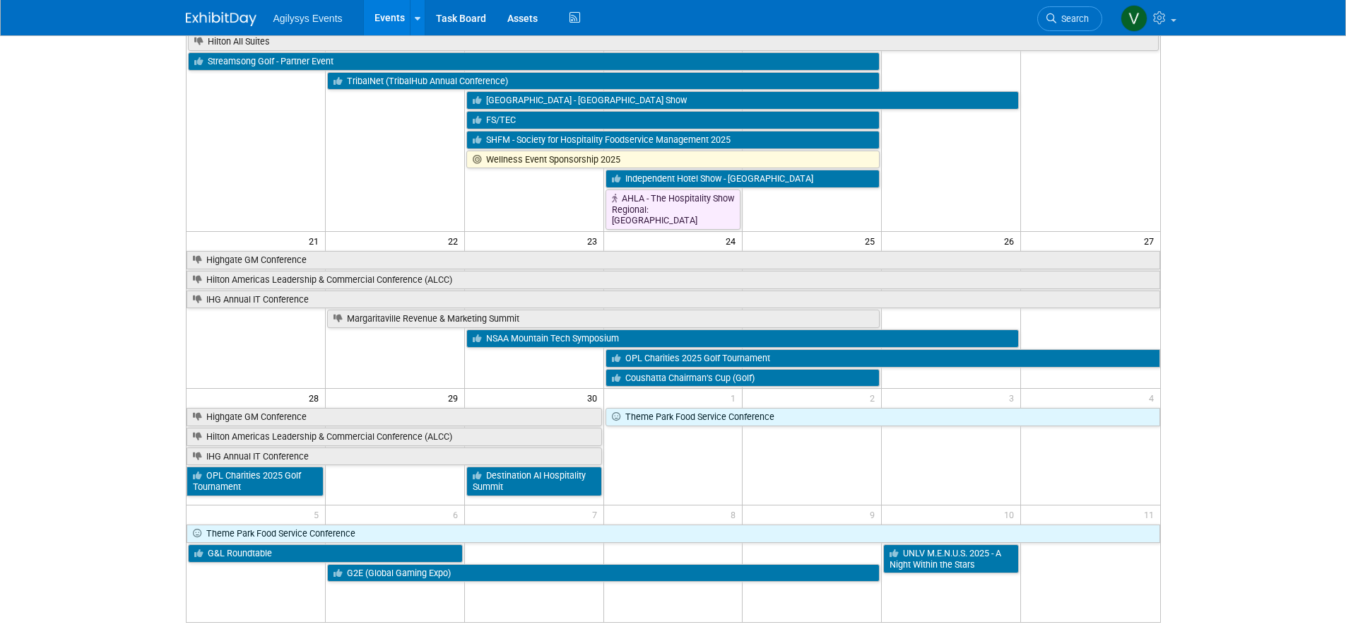
scroll to position [424, 0]
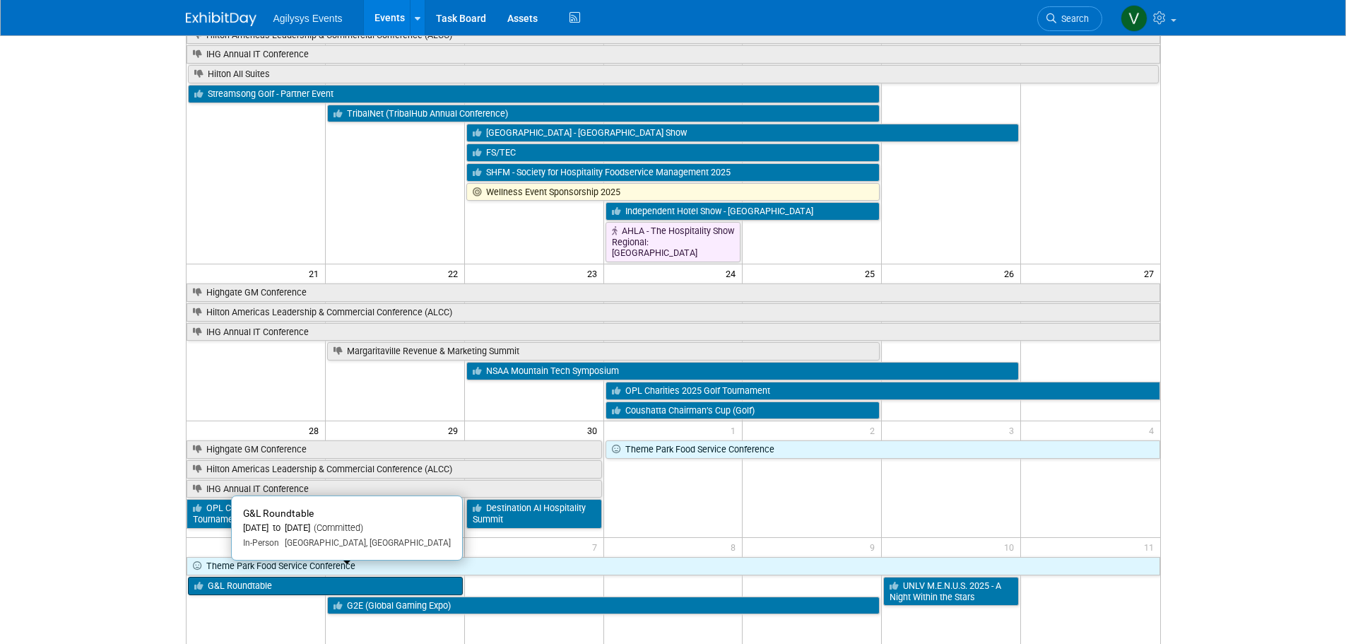
click at [281, 582] on link "G&L Roundtable" at bounding box center [325, 586] width 275 height 18
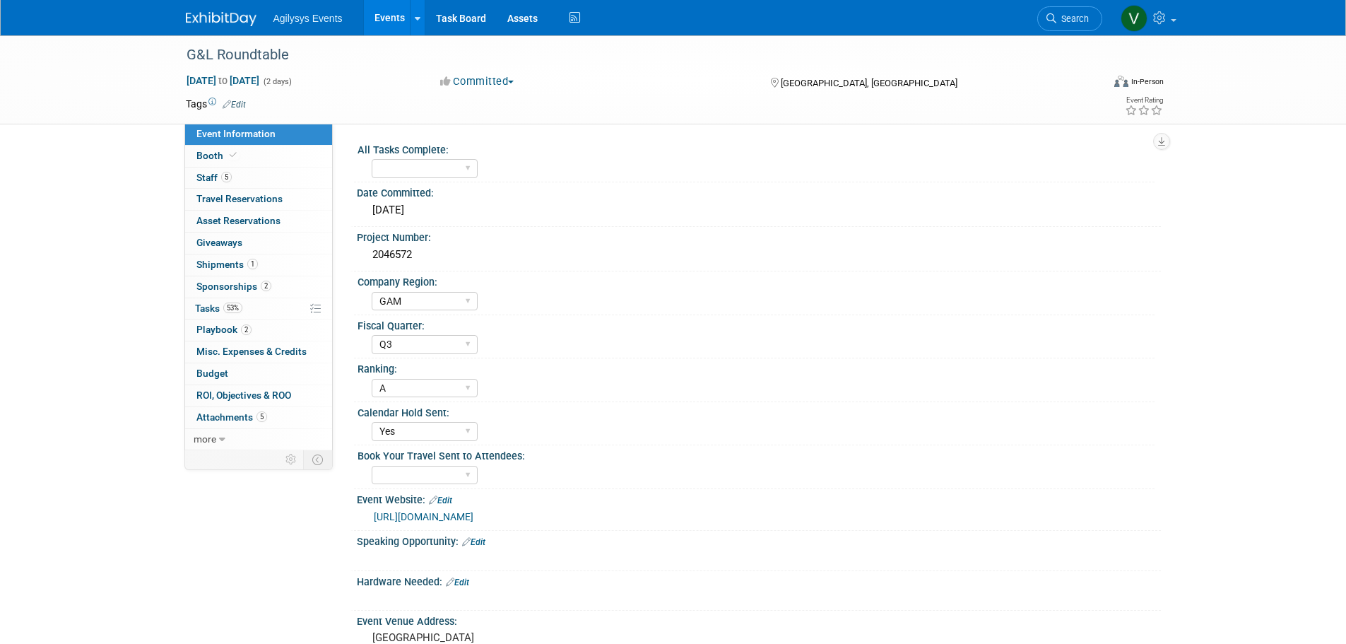
select select "GAM"
select select "Q3"
select select "A"
select select "Yes"
click at [206, 157] on span "Booth" at bounding box center [217, 155] width 43 height 11
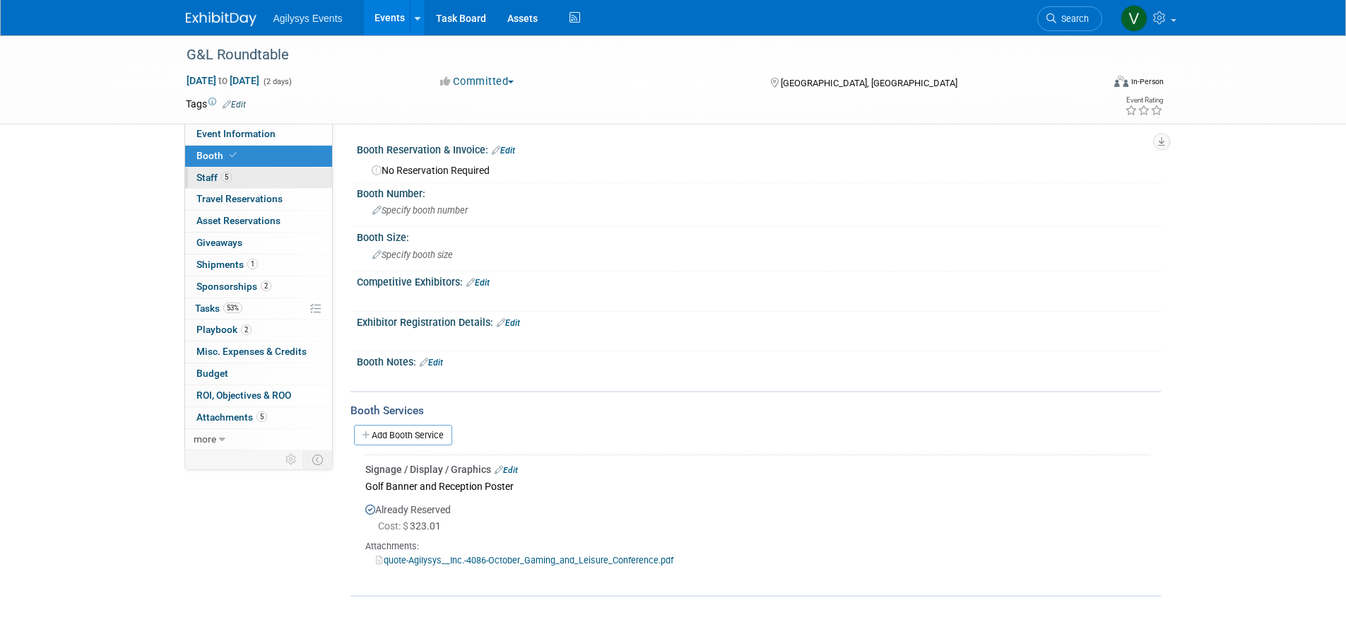
click at [215, 179] on span "Staff 5" at bounding box center [213, 177] width 35 height 11
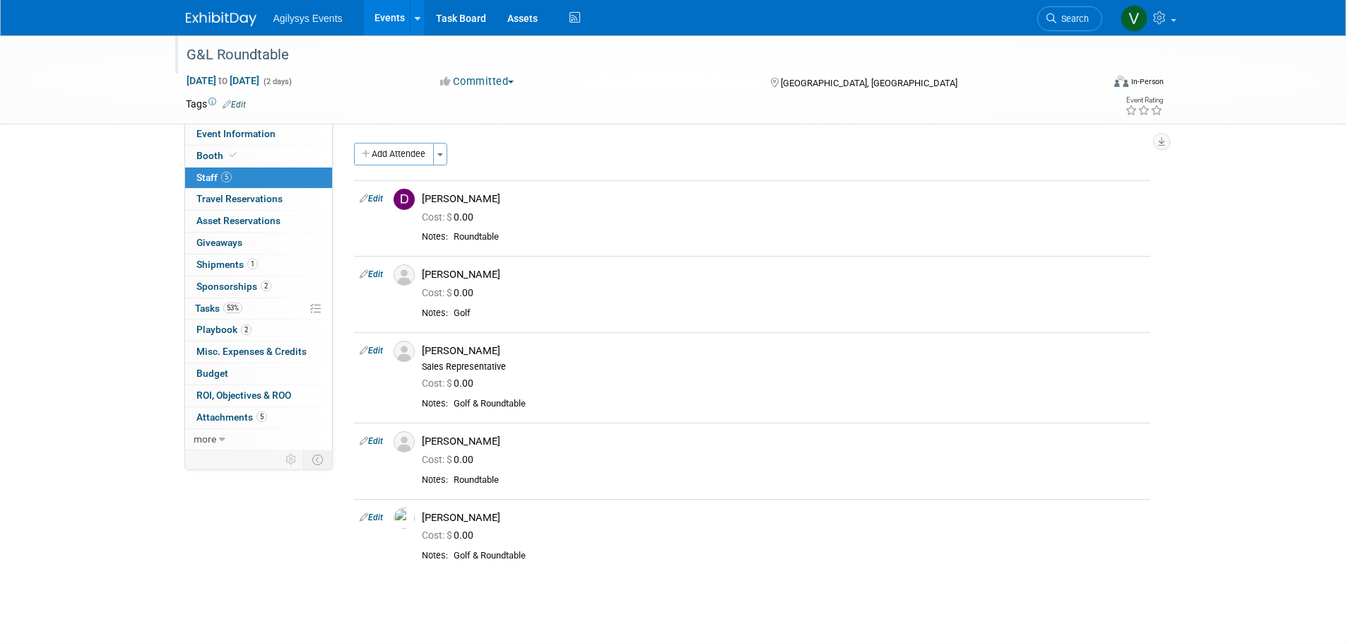
drag, startPoint x: 312, startPoint y: 57, endPoint x: 187, endPoint y: 47, distance: 125.5
click at [187, 47] on div "G&L Roundtable" at bounding box center [631, 54] width 899 height 25
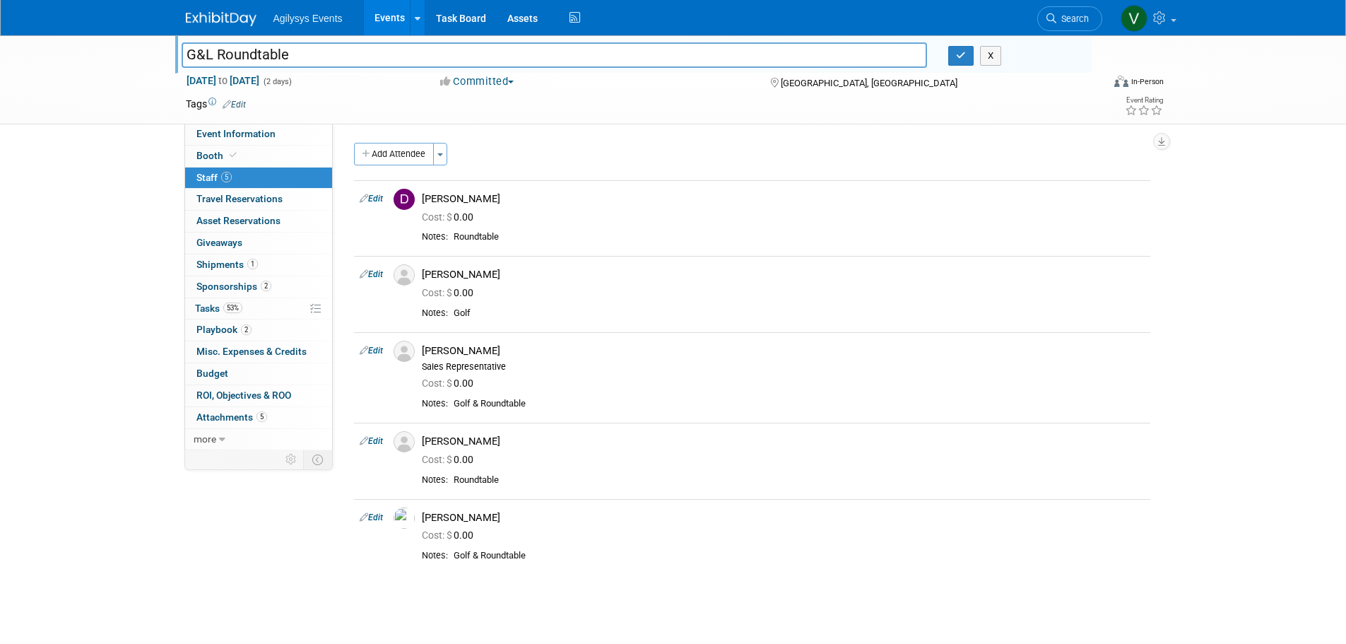
drag, startPoint x: 197, startPoint y: 49, endPoint x: 321, endPoint y: 45, distance: 124.4
click at [321, 45] on input "G&L Roundtable" at bounding box center [555, 54] width 746 height 25
drag, startPoint x: 320, startPoint y: 52, endPoint x: 172, endPoint y: 56, distance: 147.7
click at [172, 56] on div "G&L Roundtable" at bounding box center [554, 56] width 767 height 21
click at [237, 16] on img at bounding box center [221, 19] width 71 height 14
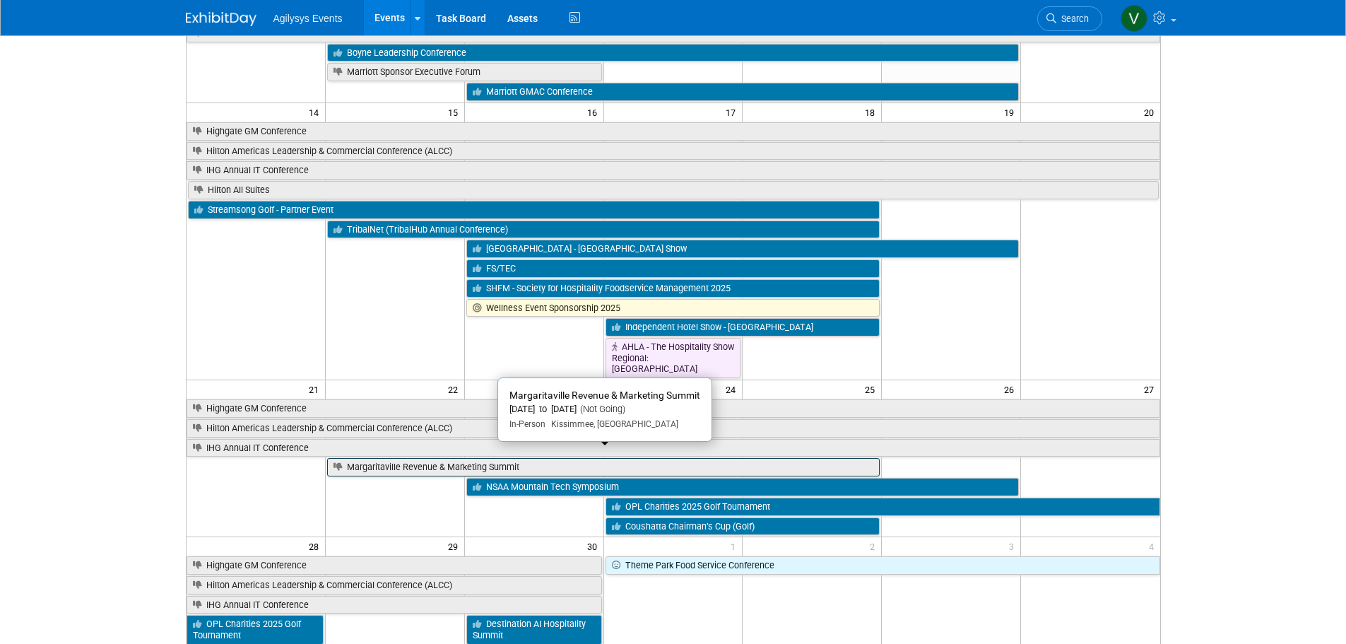
scroll to position [353, 0]
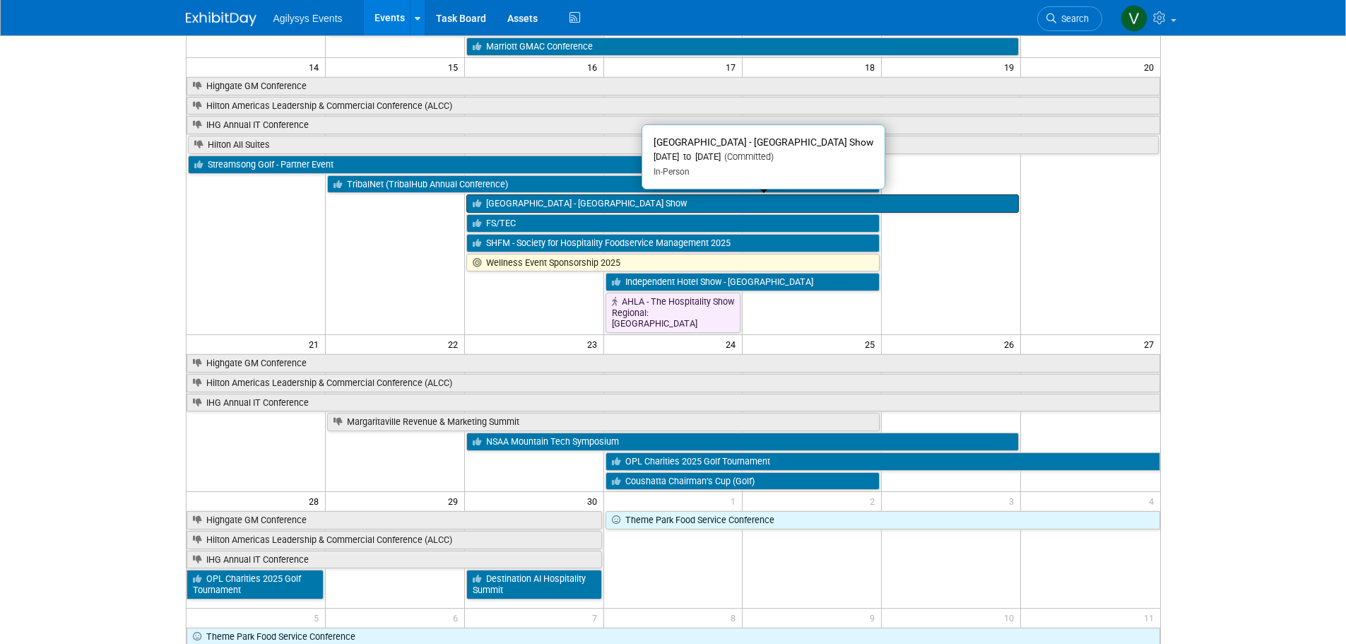
click at [526, 203] on link "[GEOGRAPHIC_DATA] - [GEOGRAPHIC_DATA] Show" at bounding box center [742, 203] width 553 height 18
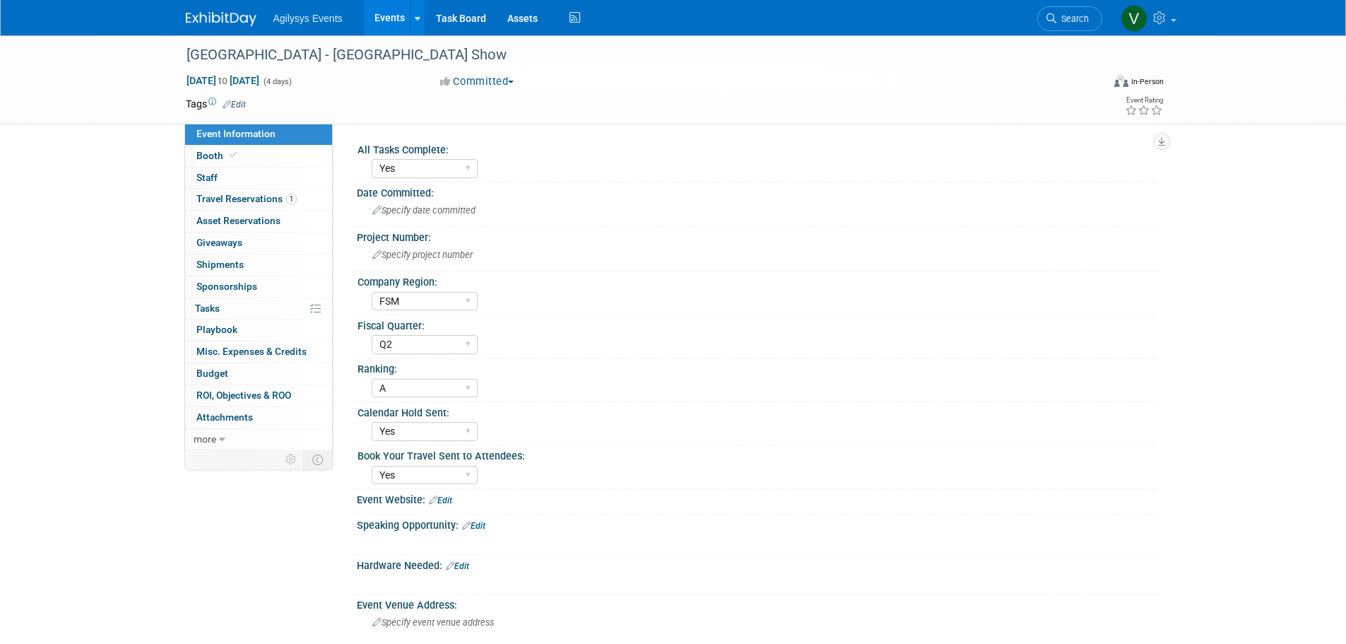
select select "Yes"
select select "FSM"
select select "Q2"
select select "A"
select select "Yes"
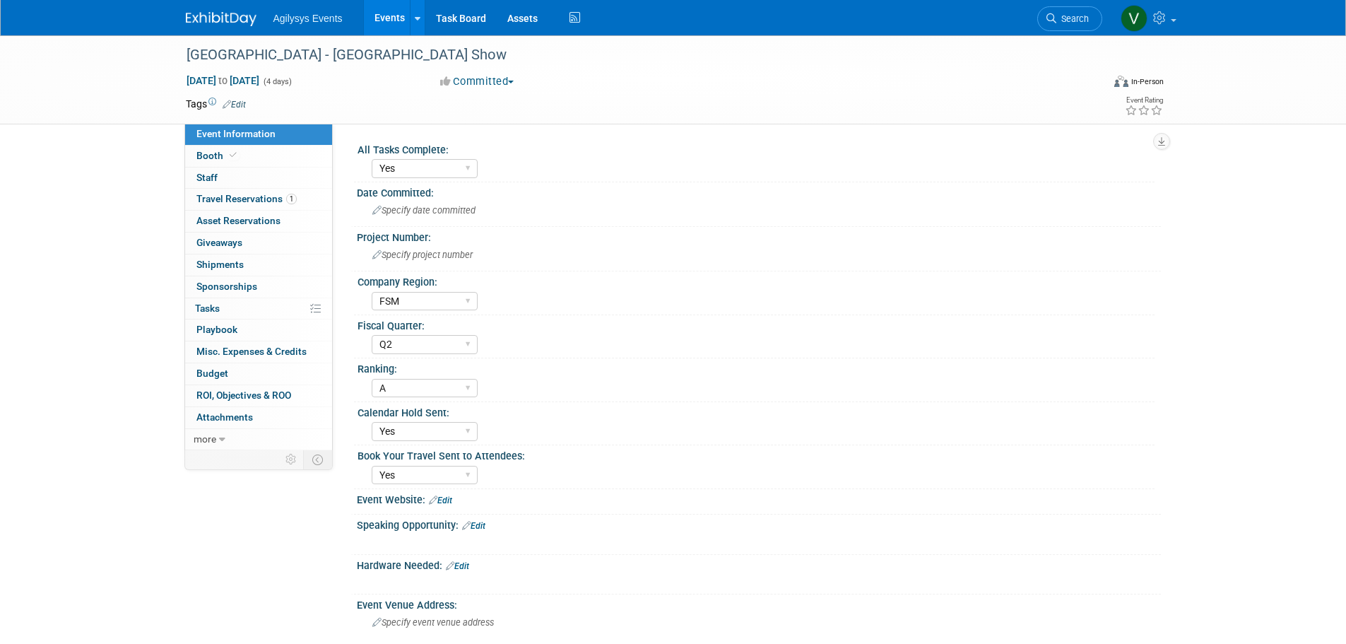
select select "Yes"
select select "FSM"
select select "Q2"
select select "A"
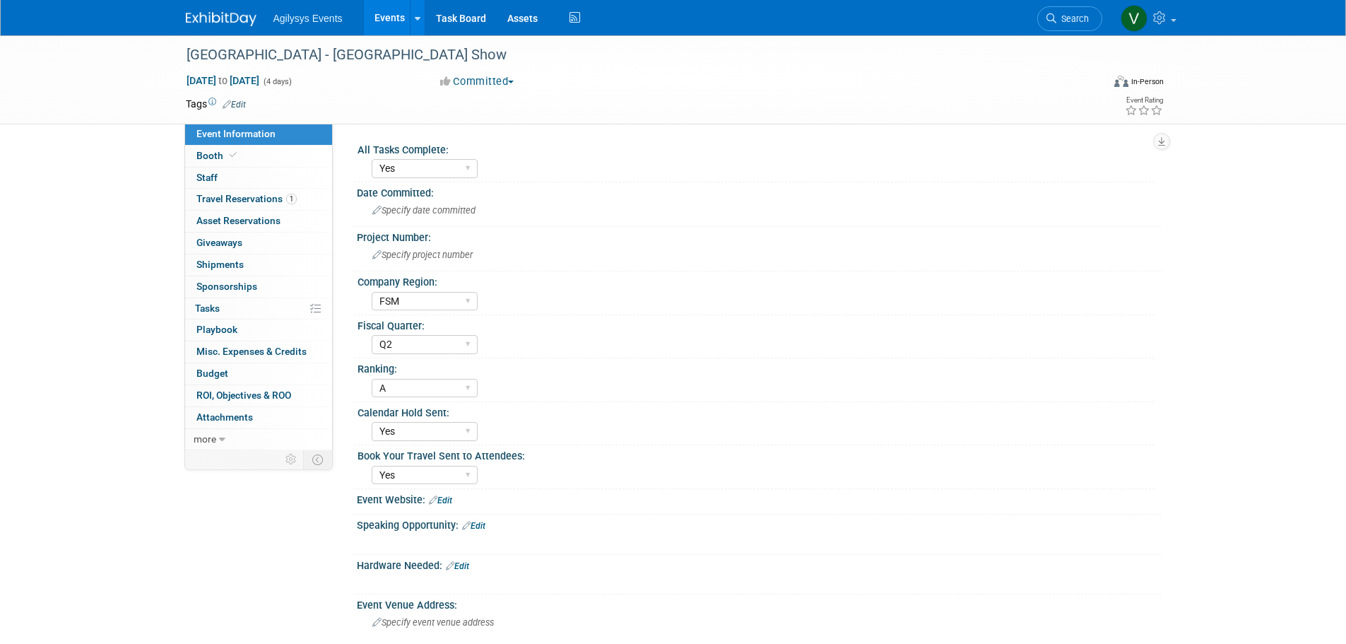
select select "Yes"
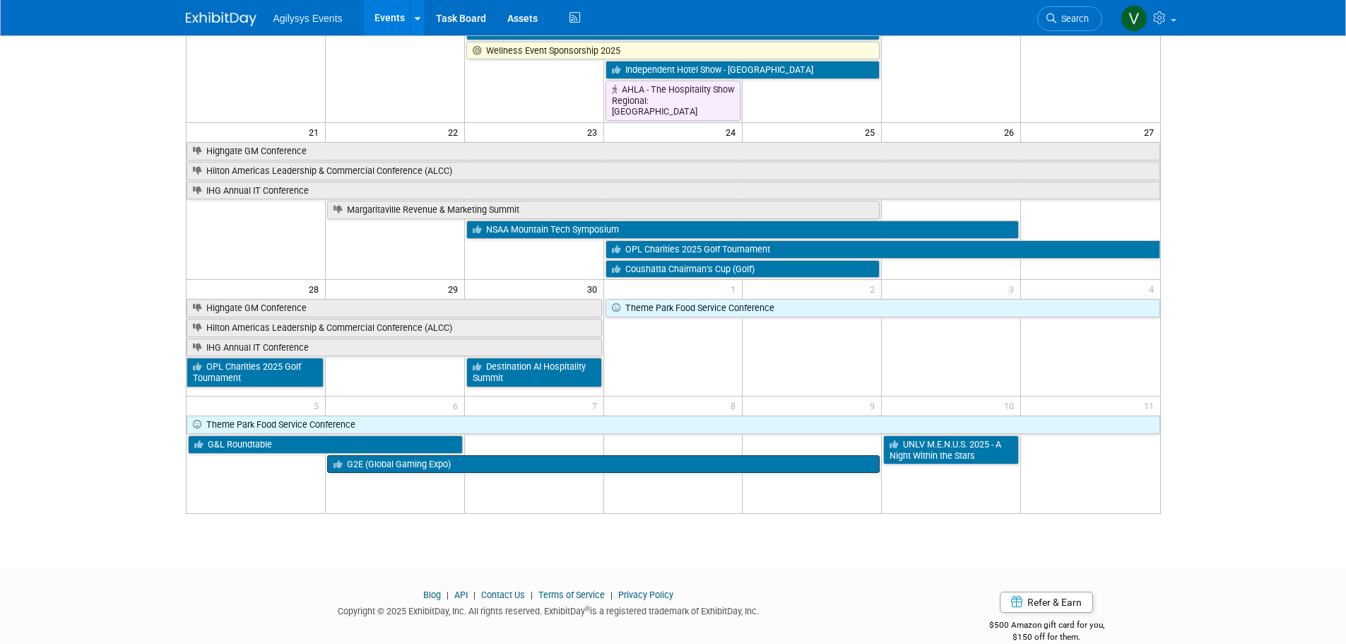
scroll to position [424, 0]
